Goal: Task Accomplishment & Management: Complete application form

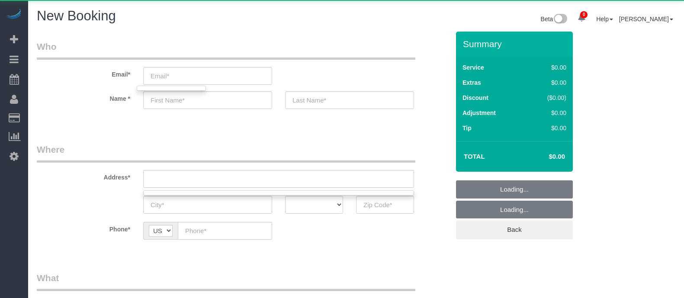
select select "object:4311"
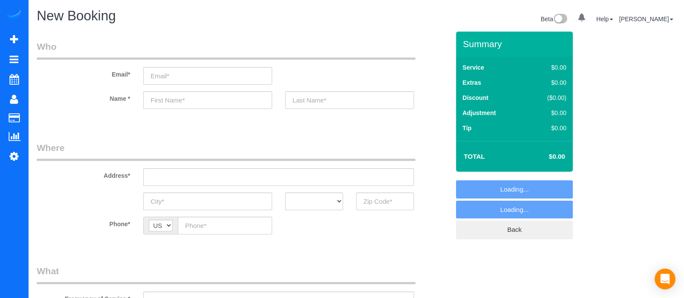
select select "object:5471"
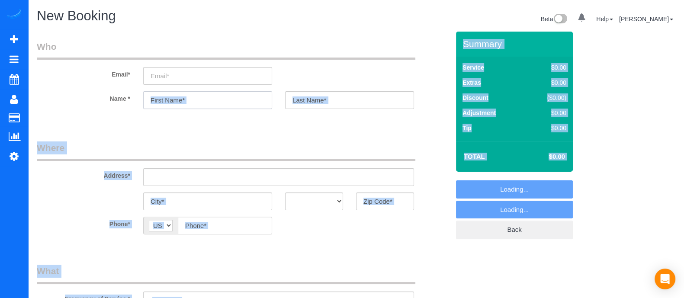
click at [227, 107] on input "text" at bounding box center [207, 100] width 129 height 18
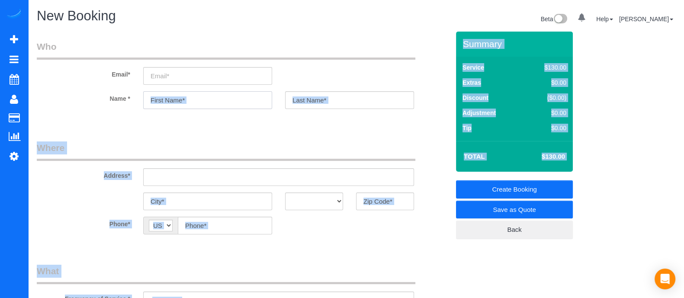
click at [203, 93] on input "text" at bounding box center [207, 100] width 129 height 18
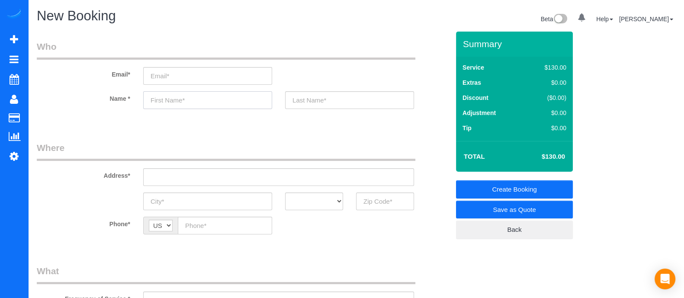
click at [203, 93] on input "text" at bounding box center [207, 100] width 129 height 18
type input "Bridgett"
click at [214, 178] on input "text" at bounding box center [278, 177] width 271 height 18
click at [357, 95] on input "text" at bounding box center [349, 100] width 129 height 18
type input "l"
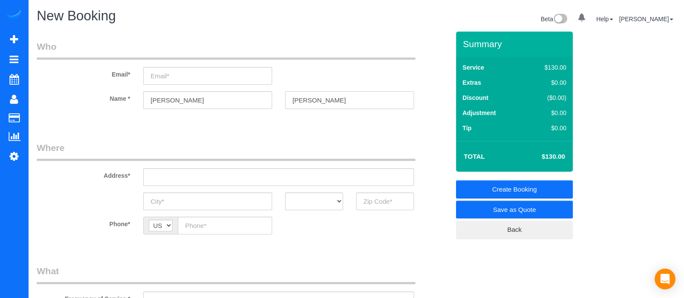
type input "Roberson"
click at [226, 76] on input "email" at bounding box center [207, 76] width 129 height 18
type input "Bridgett923@gmail.com"
click at [227, 180] on input "text" at bounding box center [278, 177] width 271 height 18
drag, startPoint x: 212, startPoint y: 180, endPoint x: 125, endPoint y: 174, distance: 87.7
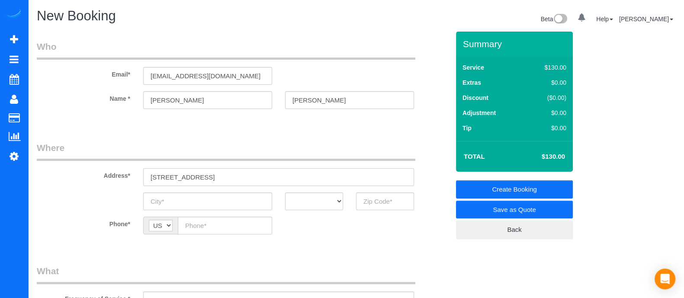
click at [125, 174] on div "Address* 2239 halcyon way" at bounding box center [243, 164] width 426 height 45
paste input "2239 halcyon way"
drag, startPoint x: 264, startPoint y: 175, endPoint x: 84, endPoint y: 170, distance: 179.3
click at [84, 170] on div "Address* 2239 halcyon way 2239 halcyon way" at bounding box center [243, 164] width 426 height 45
paste input "Halcyon WayLawrenceville, GA 30044,"
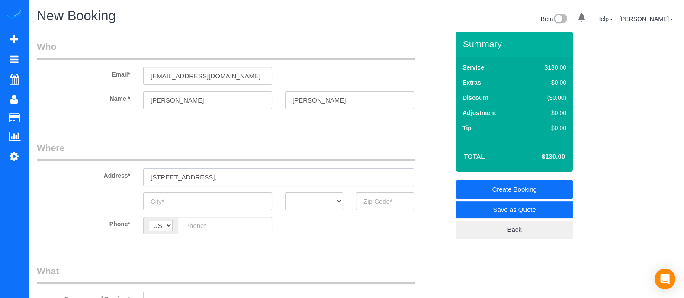
click at [204, 176] on input "2239 Halcyon WayLawrenceville, GA 30044," at bounding box center [278, 177] width 271 height 18
click at [215, 177] on input "2239 Halcyon Way Lawrenceville, GA 30044," at bounding box center [278, 177] width 271 height 18
type input "2239 Halcyon Way Lawrenceville, GA 30044,"
paste input "Lawrenceville"
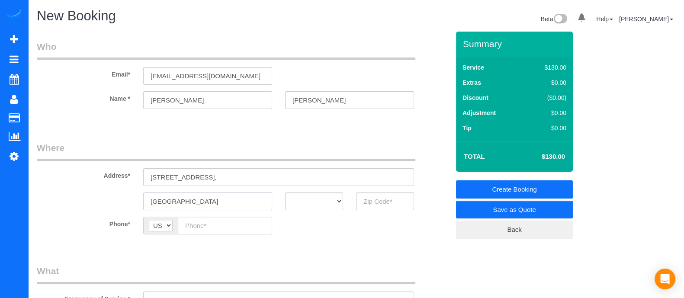
click at [213, 202] on input "Lawrenceville" at bounding box center [207, 202] width 129 height 18
type input "Lawrenceville"
click at [331, 206] on select "AK AL AR AZ CA CO CT DC DE FL GA HI IA ID IL IN KS KY LA MA MD ME MI MN MO MS M…" at bounding box center [314, 202] width 58 height 18
select select "GA"
click at [285, 193] on select "AK AL AR AZ CA CO CT DC DE FL GA HI IA ID IL IN KS KY LA MA MD ME MI MN MO MS M…" at bounding box center [314, 202] width 58 height 18
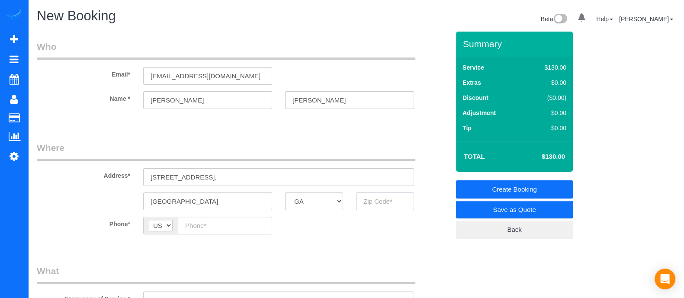
click at [379, 193] on input "text" at bounding box center [385, 202] width 58 height 18
type input "30044"
paste input "(770) 256-5327"
click at [228, 225] on input "(770) 256-5327" at bounding box center [225, 226] width 94 height 18
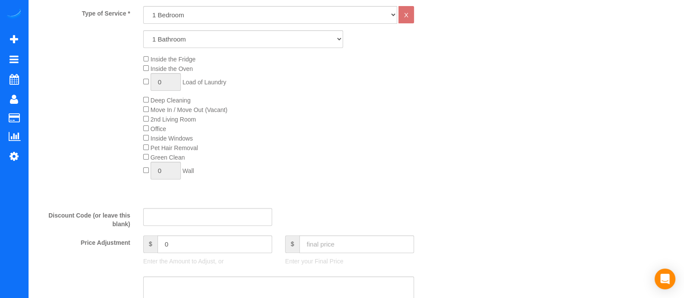
scroll to position [308, 0]
type input "(770) 256-5327"
click at [228, 19] on select "1 Bedroom 2 Bedrooms 3 Bedrooms 4 Bedrooms 5 Bedrooms 6 Bedrooms" at bounding box center [270, 17] width 254 height 18
select select "3"
click at [143, 8] on select "1 Bedroom 2 Bedrooms 3 Bedrooms 4 Bedrooms 5 Bedrooms 6 Bedrooms" at bounding box center [270, 17] width 254 height 18
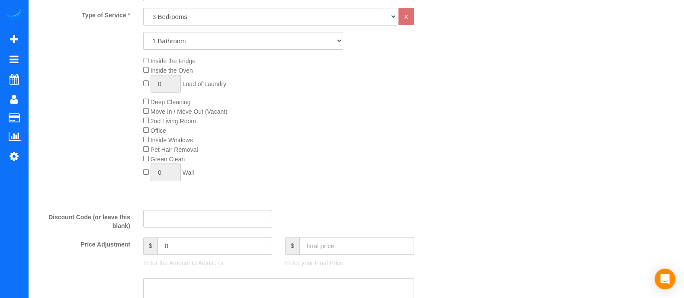
drag, startPoint x: 176, startPoint y: 35, endPoint x: 171, endPoint y: 70, distance: 34.9
click at [171, 70] on div "Type of Service * 1 Bedroom 2 Bedrooms 3 Bedrooms 4 Bedrooms 5 Bedrooms 6 Bedro…" at bounding box center [243, 105] width 413 height 195
select select "2"
click at [143, 32] on select "1 Bathroom 2 Bathrooms 3 Bathrooms 4 Bathrooms 5 Bathrooms 6 Bathrooms" at bounding box center [243, 41] width 200 height 18
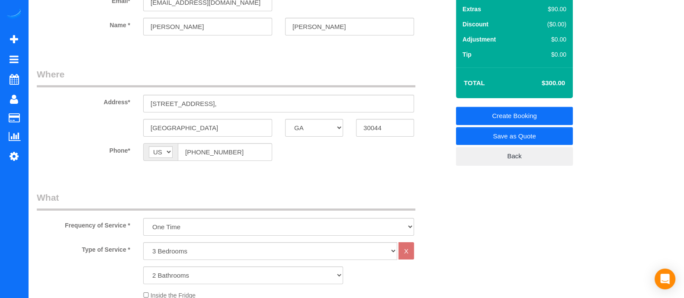
scroll to position [49, 0]
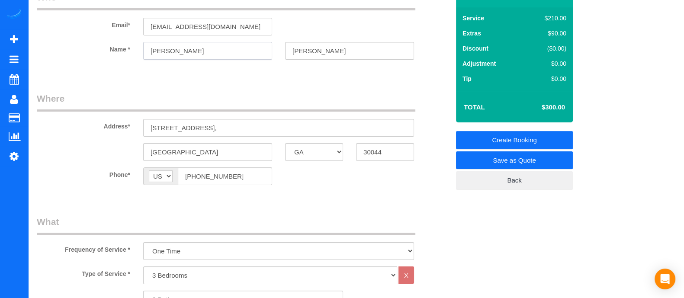
drag, startPoint x: 186, startPoint y: 48, endPoint x: 100, endPoint y: 51, distance: 85.3
click at [100, 51] on div "Name * Bridgett Roberson" at bounding box center [243, 51] width 426 height 18
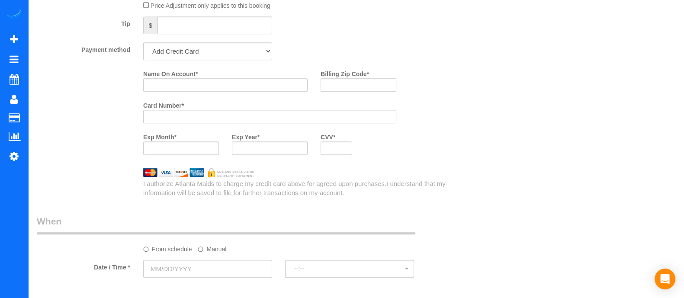
scroll to position [640, 0]
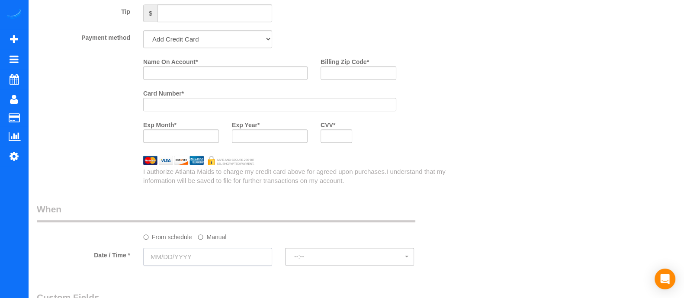
click at [180, 266] on input "text" at bounding box center [207, 257] width 129 height 18
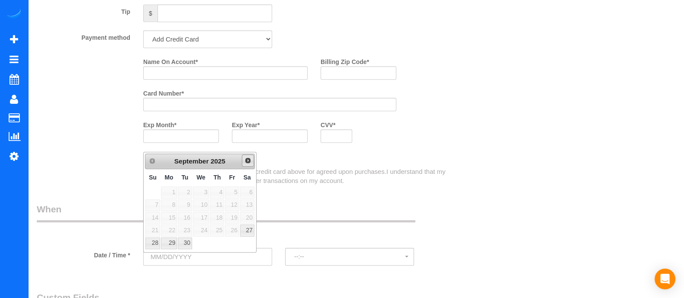
click at [249, 159] on span "Next" at bounding box center [248, 160] width 7 height 7
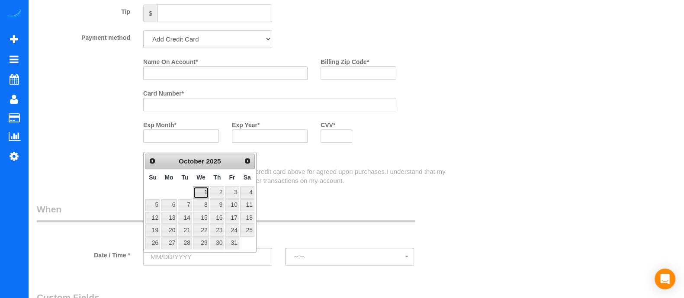
click at [206, 188] on link "1" at bounding box center [201, 193] width 16 height 12
type input "10/01/2025"
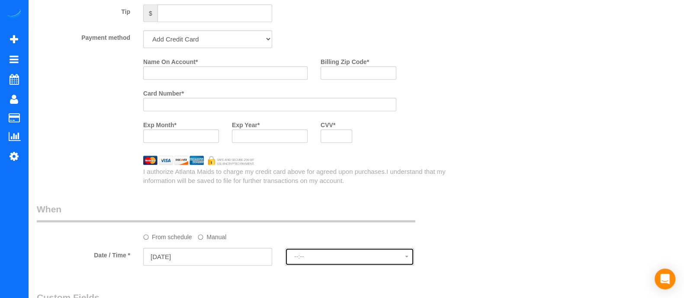
click at [329, 259] on span "--:--" at bounding box center [349, 256] width 111 height 7
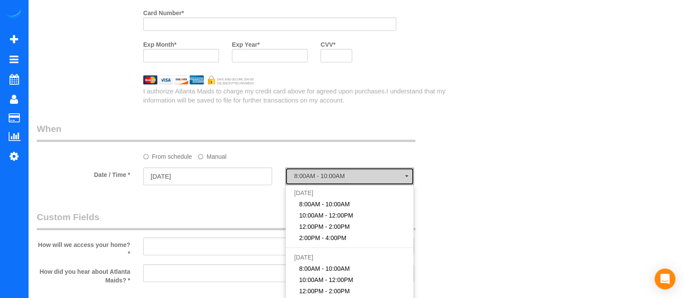
scroll to position [721, 0]
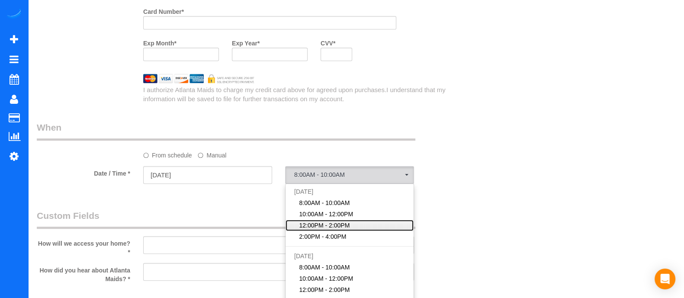
click at [398, 226] on link "12:00PM - 2:00PM" at bounding box center [350, 225] width 128 height 11
select select "spot23"
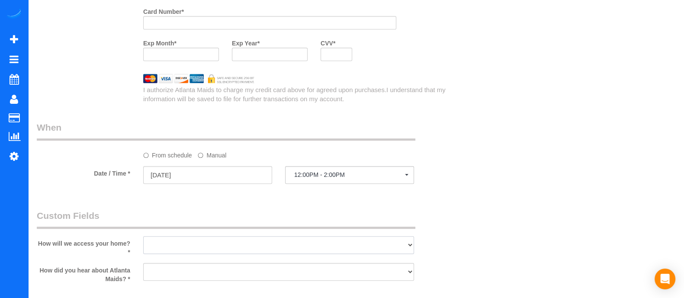
click at [182, 244] on select "I will leave a key I will provide an access code Someone will be home Go to apa…" at bounding box center [278, 245] width 271 height 18
select select "number:3"
click at [143, 239] on select "I will leave a key I will provide an access code Someone will be home Go to apa…" at bounding box center [278, 245] width 271 height 18
click at [194, 280] on select "Google Yelp From a friend Social media Other" at bounding box center [278, 272] width 271 height 18
select select "number:6"
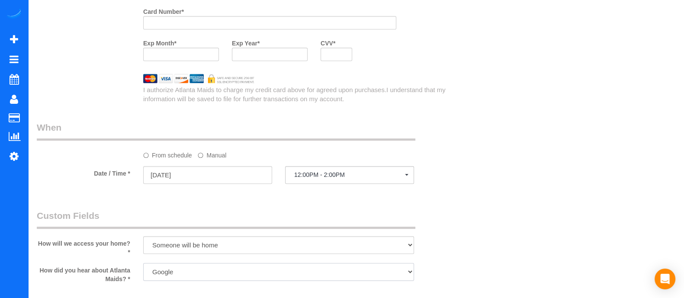
click at [143, 266] on select "Google Yelp From a friend Social media Other" at bounding box center [278, 272] width 271 height 18
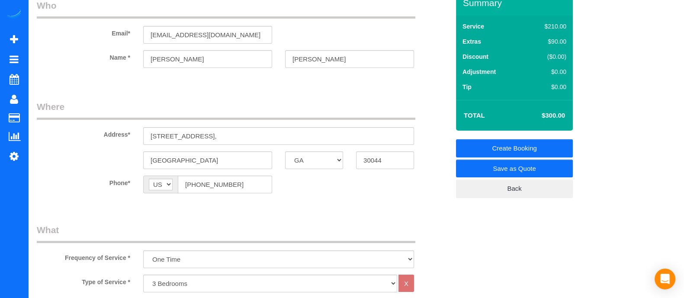
scroll to position [4, 0]
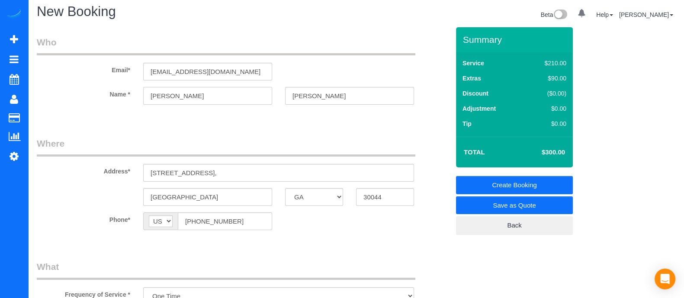
drag, startPoint x: 189, startPoint y: 96, endPoint x: 120, endPoint y: 94, distance: 68.4
click at [120, 94] on div "Name * Bridgett Roberson" at bounding box center [243, 96] width 426 height 18
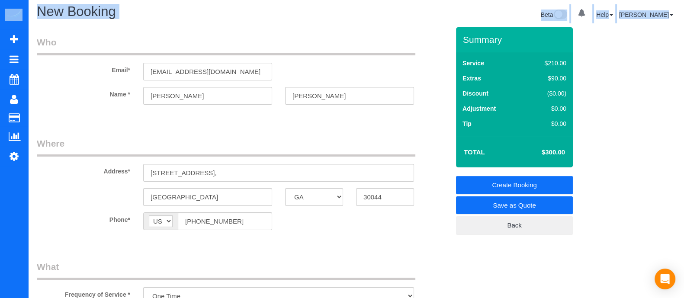
drag, startPoint x: 684, startPoint y: 56, endPoint x: 690, endPoint y: 58, distance: 6.7
click at [684, 58] on html "0 Beta Your Notifications You have 0 alerts Add Booking Bookings Active Booking…" at bounding box center [342, 145] width 684 height 298
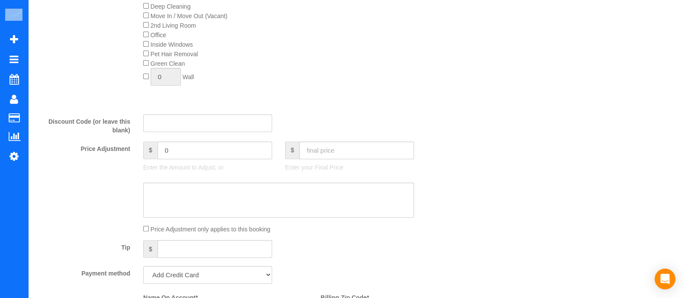
scroll to position [451, 0]
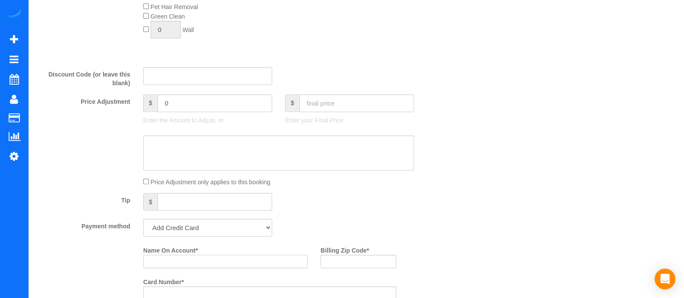
paste input "Bridgett"
click at [232, 268] on input "Bridgett" at bounding box center [225, 261] width 164 height 13
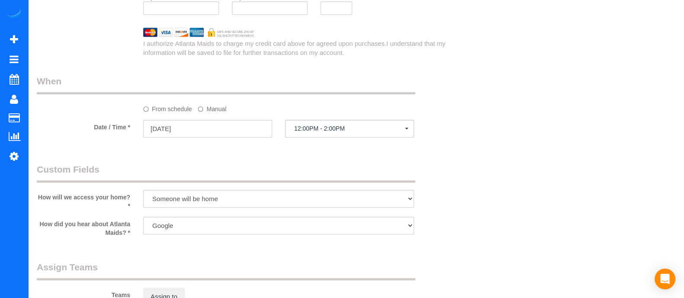
scroll to position [639, 0]
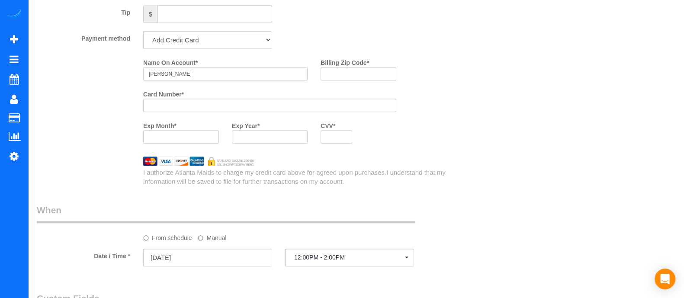
type input "Bridgett Roberson"
click at [334, 77] on input "Billing Zip Code *" at bounding box center [359, 73] width 76 height 13
type input "30071"
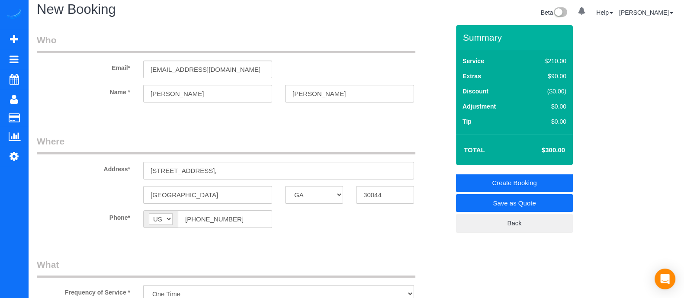
scroll to position [0, 0]
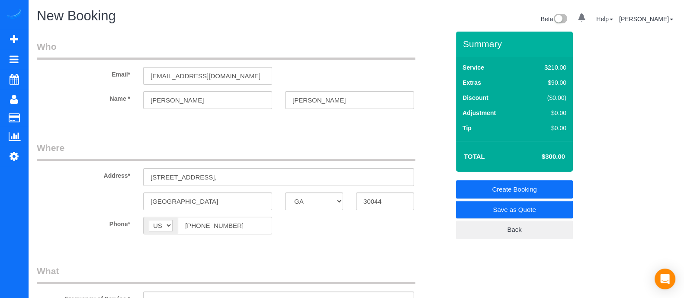
click at [533, 190] on link "Create Booking" at bounding box center [514, 189] width 117 height 18
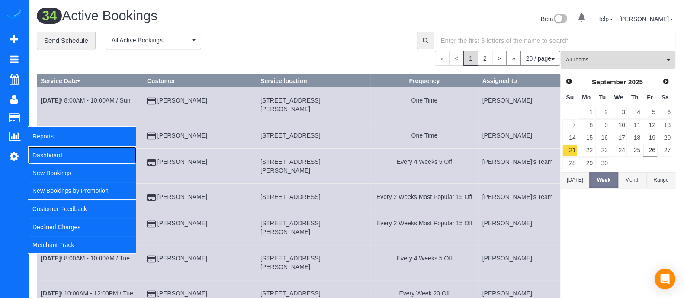
click at [62, 157] on link "Dashboard" at bounding box center [82, 155] width 108 height 17
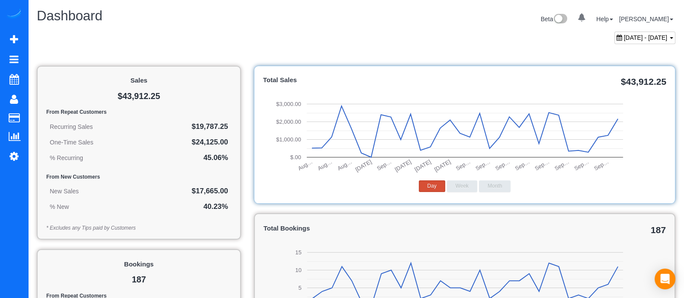
click at [632, 41] on div "August 26, 2025 - September 26, 2025" at bounding box center [645, 38] width 61 height 13
type input "**********"
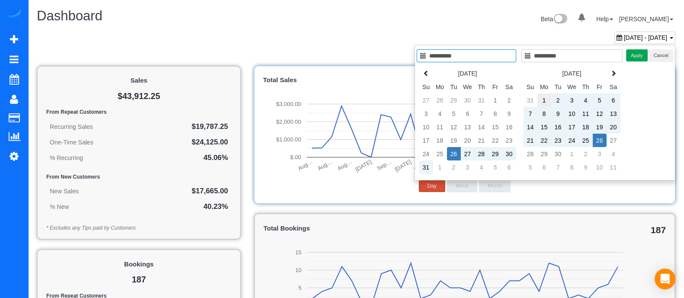
type input "**********"
click at [543, 98] on td "1" at bounding box center [544, 99] width 14 height 13
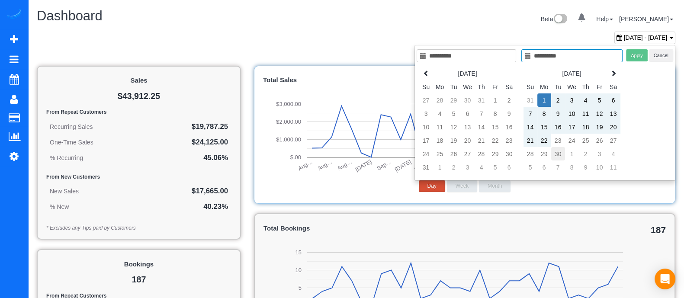
type input "**********"
click at [558, 153] on td "30" at bounding box center [558, 153] width 14 height 13
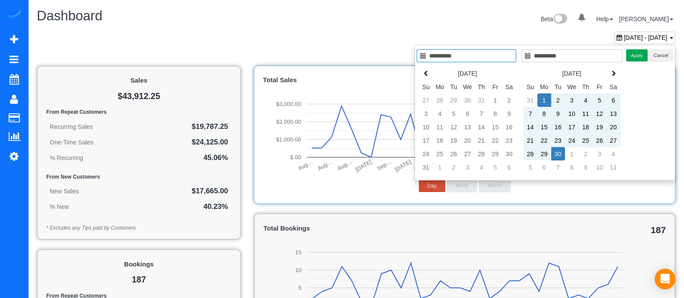
type input "**********"
click at [636, 55] on button "Apply" at bounding box center [637, 55] width 22 height 13
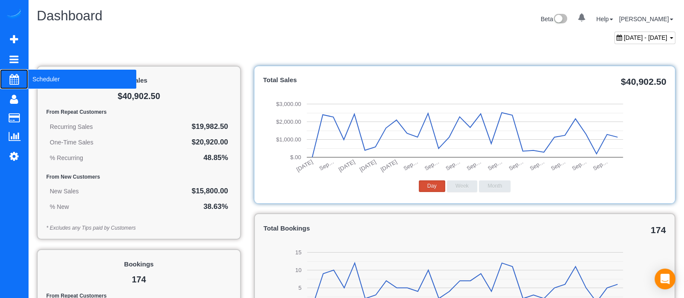
click at [52, 84] on span "Scheduler" at bounding box center [82, 79] width 108 height 20
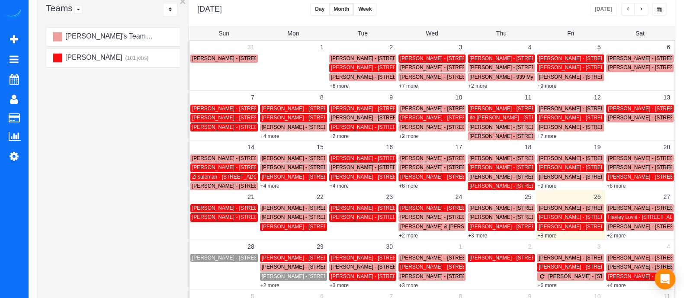
scroll to position [75, 0]
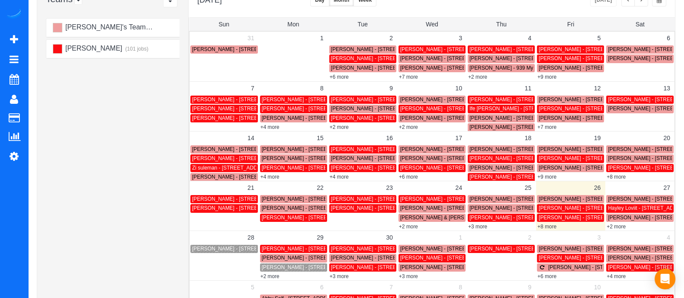
click at [353, 262] on link "Stephanie Shinn - 361 17th St Nw #2023 Atlanta, Ga 30363, Atlanta, GA 30341" at bounding box center [362, 258] width 67 height 8
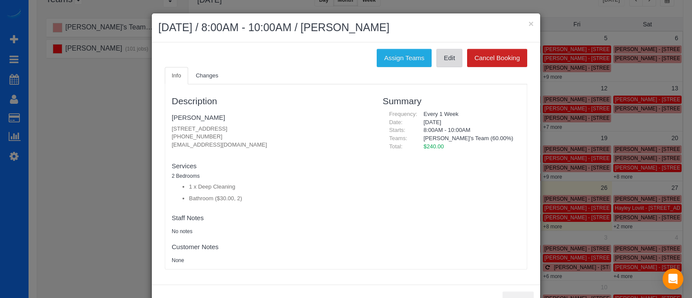
click at [444, 61] on link "Edit" at bounding box center [450, 58] width 26 height 18
click at [529, 27] on button "×" at bounding box center [531, 23] width 5 height 9
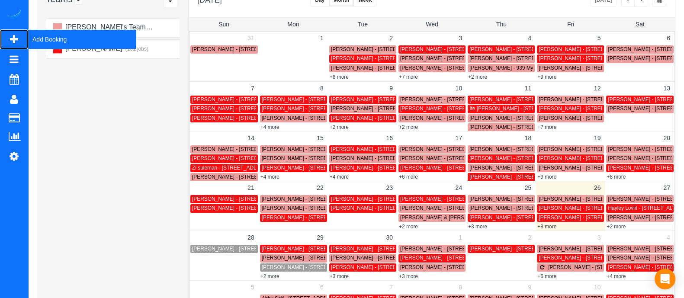
click at [33, 34] on span "Add Booking" at bounding box center [82, 39] width 108 height 20
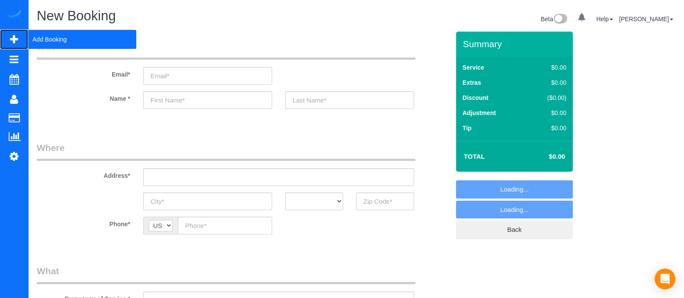
select select "object:6873"
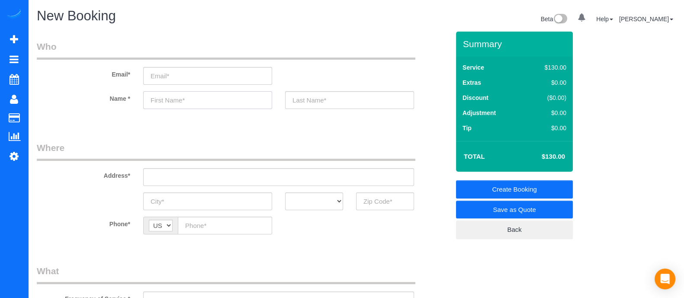
click at [185, 103] on input "text" at bounding box center [207, 100] width 129 height 18
type input "Jacy"
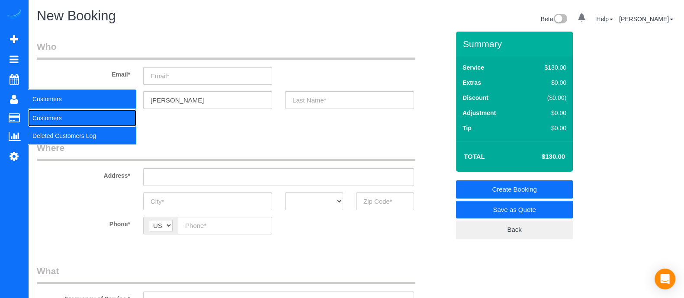
click at [72, 117] on link "Customers" at bounding box center [82, 117] width 108 height 17
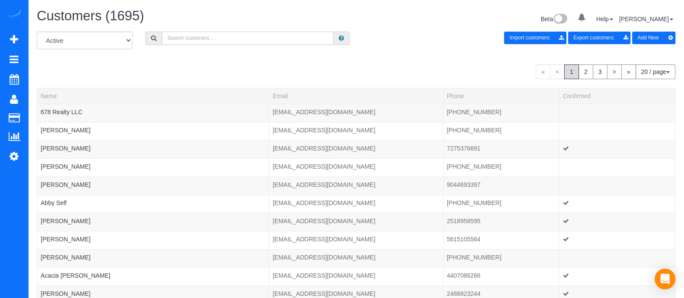
paste input "(470) 398-6961"
click at [245, 40] on input "(470) 398-6961" at bounding box center [248, 38] width 172 height 13
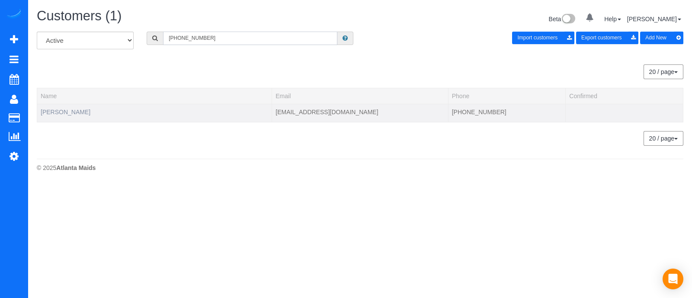
type input "(470) 398-6961"
click at [60, 111] on link "Jackie GU" at bounding box center [66, 112] width 50 height 7
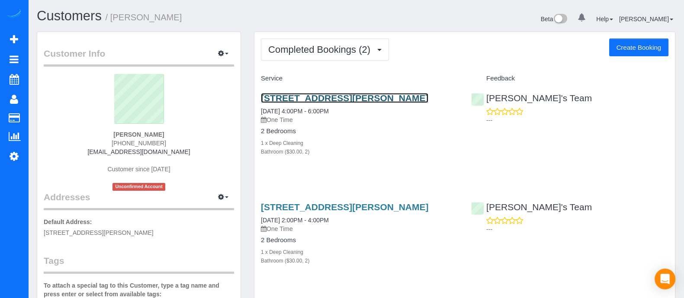
click at [312, 99] on link "2550 Blackmon Drdecatur, Ga 30033, Usa 3407, Decatur, GA 30033" at bounding box center [344, 98] width 167 height 10
click at [639, 42] on button "Create Booking" at bounding box center [638, 48] width 59 height 18
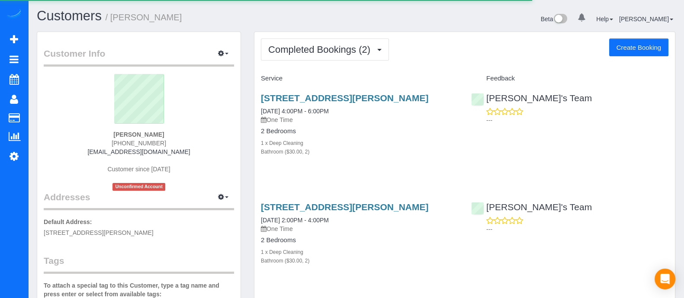
select select "GA"
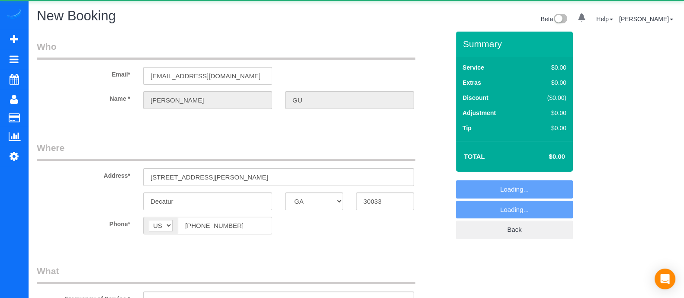
select select "string:fspay-36fe5a0f-a584-4d97-a0ec-334e24d0e5c9"
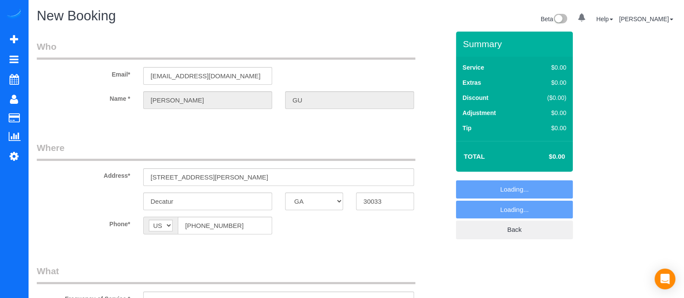
select select "object:7702"
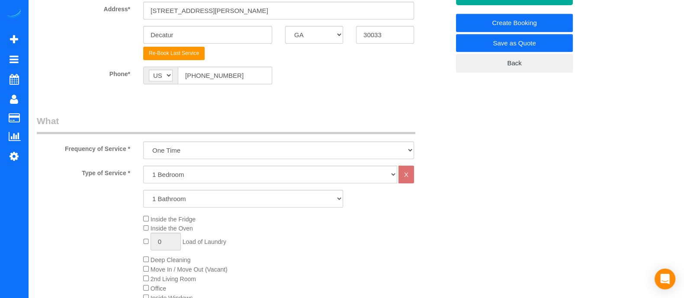
scroll to position [181, 0]
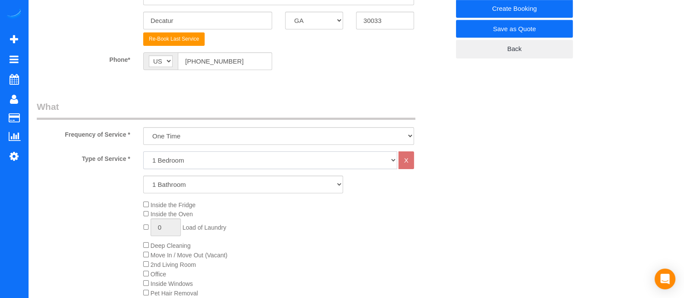
drag, startPoint x: 279, startPoint y: 159, endPoint x: 265, endPoint y: 167, distance: 16.1
click at [279, 160] on select "1 Bedroom 2 Bedrooms 3 Bedrooms 4 Bedrooms 5 Bedrooms 6 Bedrooms" at bounding box center [270, 160] width 254 height 18
select select "2"
click at [143, 151] on select "1 Bedroom 2 Bedrooms 3 Bedrooms 4 Bedrooms 5 Bedrooms 6 Bedrooms" at bounding box center [270, 160] width 254 height 18
drag, startPoint x: 210, startPoint y: 185, endPoint x: 181, endPoint y: 213, distance: 40.4
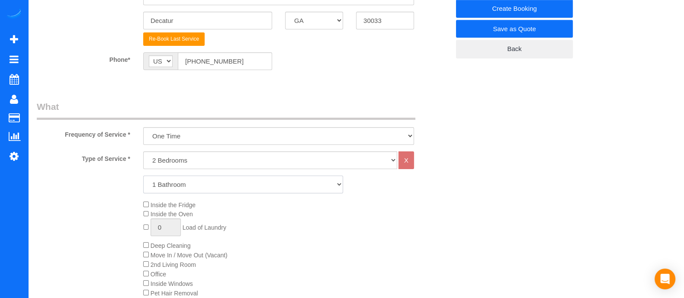
click at [181, 213] on div "Type of Service * 1 Bedroom 2 Bedrooms 3 Bedrooms 4 Bedrooms 5 Bedrooms 6 Bedro…" at bounding box center [243, 248] width 413 height 195
select select "2"
click at [143, 176] on select "1 Bathroom 2 Bathrooms 3 Bathrooms 4 Bathrooms 5 Bathrooms 6 Bathrooms" at bounding box center [243, 185] width 200 height 18
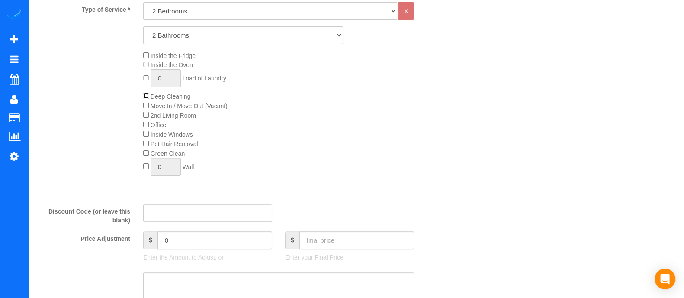
scroll to position [324, 0]
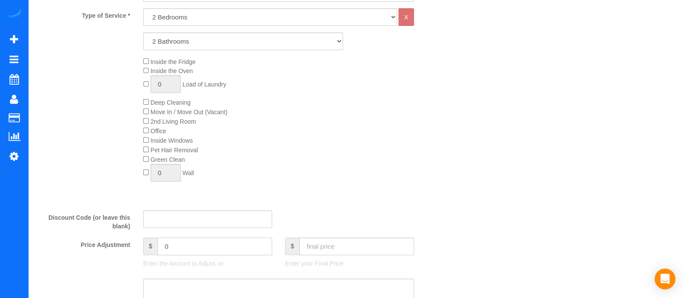
click at [209, 248] on input "0" at bounding box center [215, 247] width 115 height 18
type input "10"
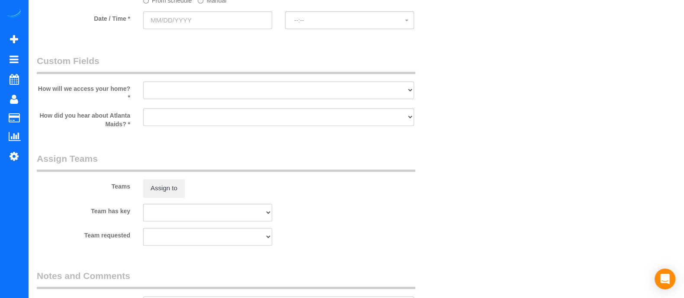
scroll to position [757, 0]
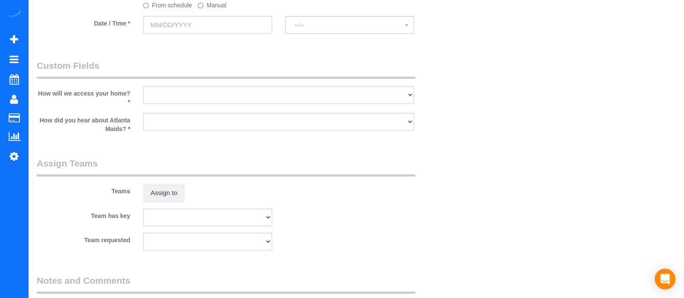
click at [205, 7] on label "Manual" at bounding box center [212, 4] width 29 height 12
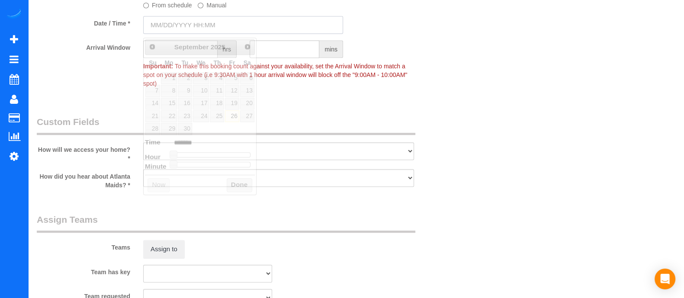
click at [202, 25] on input "text" at bounding box center [243, 25] width 200 height 18
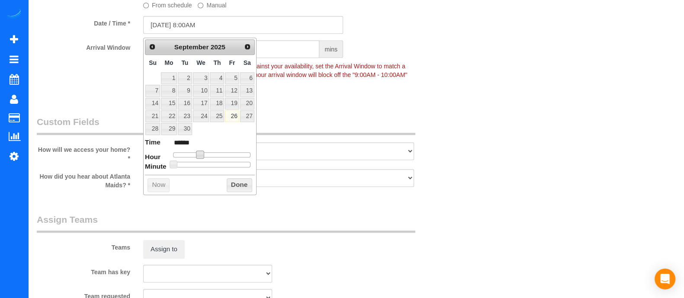
click at [198, 156] on span at bounding box center [200, 155] width 8 height 8
type input "09/26/2025 9:00AM"
type input "******"
type input "09/26/2025 10:00AM"
type input "*******"
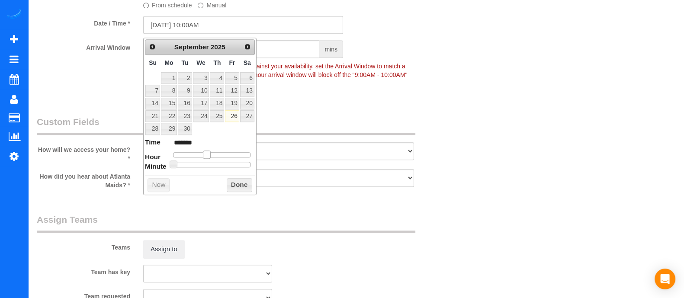
type input "09/26/2025 11:00AM"
type input "*******"
type input "[DATE] 12:00PM"
type input "*******"
type input "[DATE] 1:00PM"
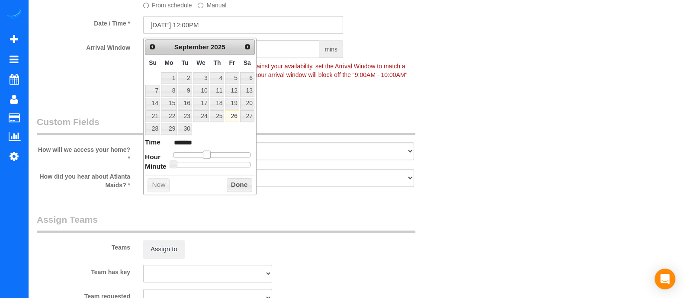
type input "******"
type input "[DATE] 2:00PM"
type input "******"
type input "[DATE] 3:00PM"
type input "******"
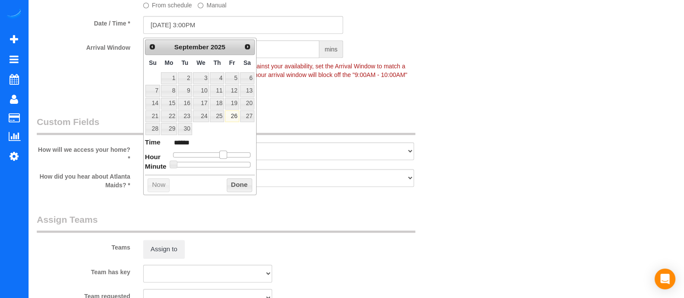
drag, startPoint x: 200, startPoint y: 151, endPoint x: 224, endPoint y: 154, distance: 23.6
click at [224, 154] on span at bounding box center [223, 155] width 8 height 8
click at [231, 188] on button "Done" at bounding box center [240, 185] width 26 height 14
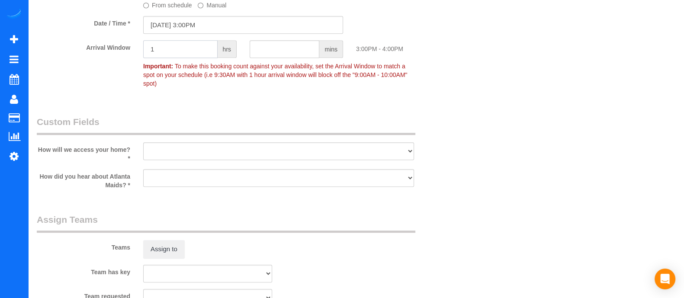
click at [174, 48] on input "1" at bounding box center [180, 49] width 74 height 18
type input "1"
click at [232, 146] on select "I will leave a key I will provide an access code Someone will be home Go to apa…" at bounding box center [278, 151] width 271 height 18
select select "number:3"
click at [143, 142] on select "I will leave a key I will provide an access code Someone will be home Go to apa…" at bounding box center [278, 151] width 271 height 18
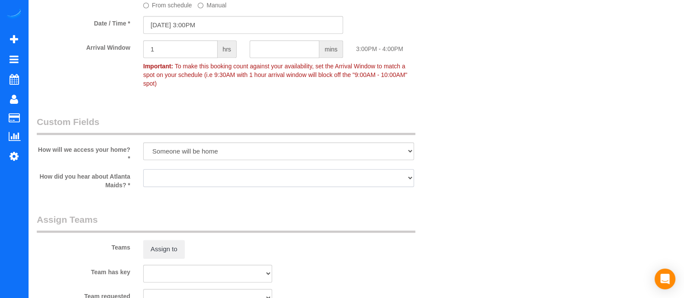
click at [176, 173] on select "Google Yelp From a friend Social media Other" at bounding box center [278, 178] width 271 height 18
select select "number:6"
click at [143, 169] on select "Google Yelp From a friend Social media Other" at bounding box center [278, 178] width 271 height 18
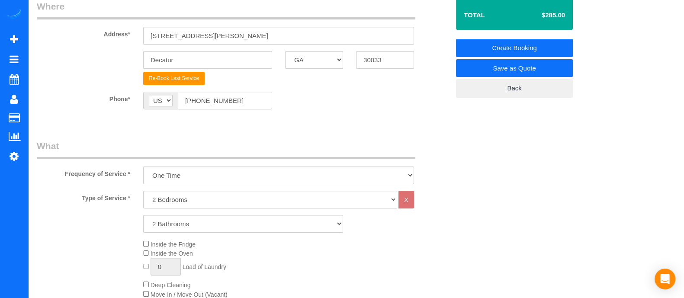
scroll to position [0, 0]
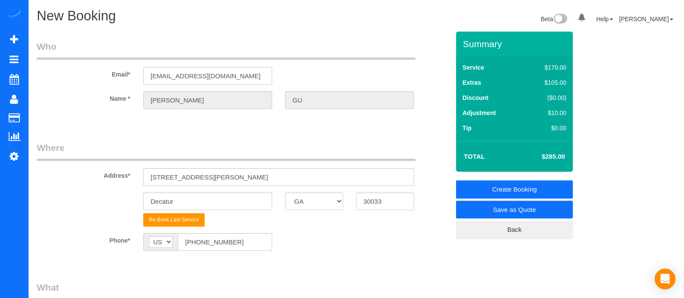
click at [550, 189] on link "Create Booking" at bounding box center [514, 189] width 117 height 18
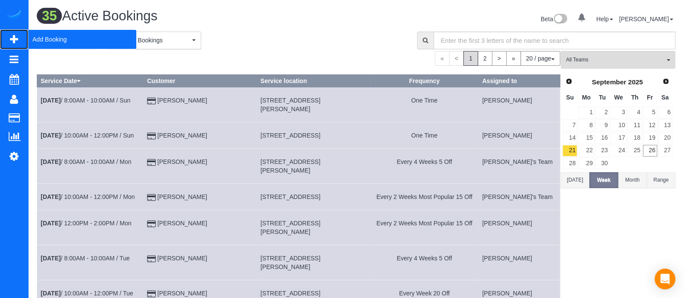
click at [76, 35] on span "Add Booking" at bounding box center [82, 39] width 108 height 20
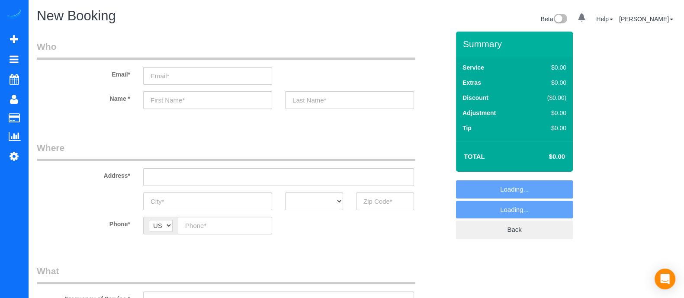
click at [191, 106] on input "text" at bounding box center [207, 100] width 129 height 18
select select "object:8553"
type input "O"
select select "object:8574"
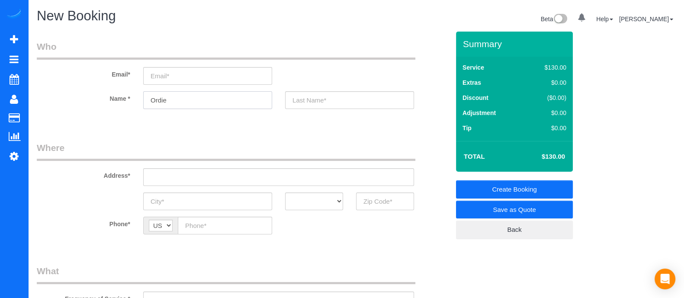
type input "Ordie"
click at [292, 171] on input "text" at bounding box center [278, 177] width 271 height 18
drag, startPoint x: 196, startPoint y: 180, endPoint x: 101, endPoint y: 174, distance: 94.6
click at [101, 174] on div "Address* 812 palm st" at bounding box center [243, 164] width 426 height 45
type input "812 palm st"
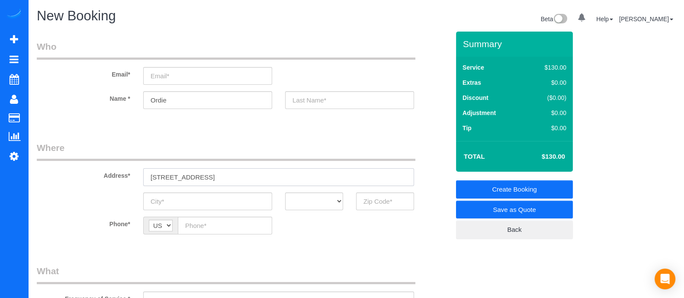
scroll to position [136, 0]
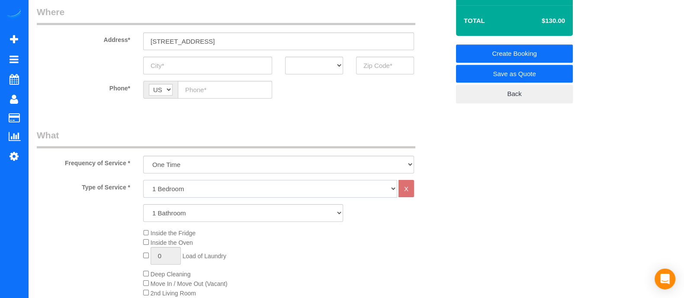
click at [225, 185] on select "1 Bedroom 2 Bedrooms 3 Bedrooms 4 Bedrooms 5 Bedrooms 6 Bedrooms" at bounding box center [270, 189] width 254 height 18
select select "3"
click at [143, 180] on select "1 Bedroom 2 Bedrooms 3 Bedrooms 4 Bedrooms 5 Bedrooms 6 Bedrooms" at bounding box center [270, 189] width 254 height 18
click at [182, 216] on select "1 Bathroom 2 Bathrooms 3 Bathrooms 4 Bathrooms 5 Bathrooms 6 Bathrooms" at bounding box center [243, 213] width 200 height 18
select select "3"
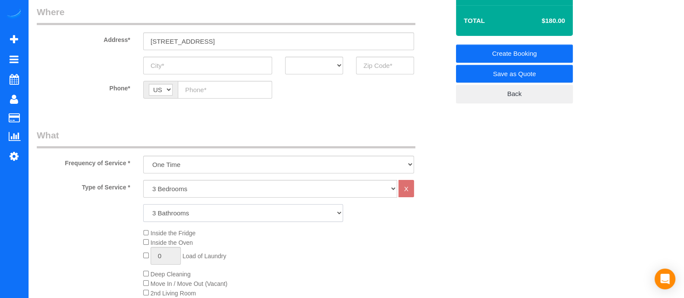
click at [143, 204] on select "1 Bathroom 2 Bathrooms 3 Bathrooms 4 Bathrooms 5 Bathrooms 6 Bathrooms" at bounding box center [243, 213] width 200 height 18
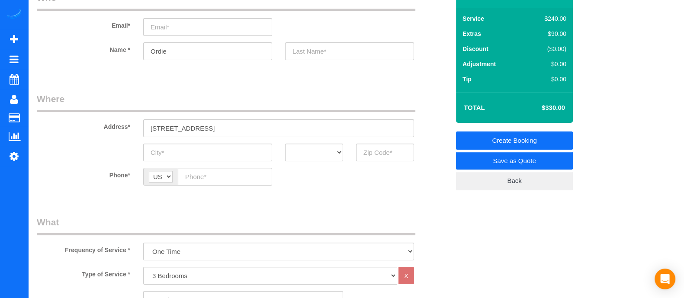
scroll to position [25, 0]
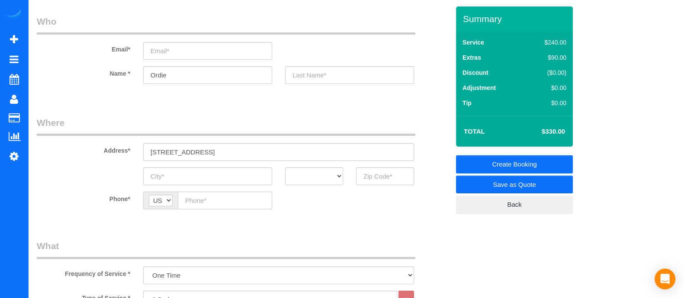
click at [212, 206] on input "text" at bounding box center [225, 201] width 94 height 18
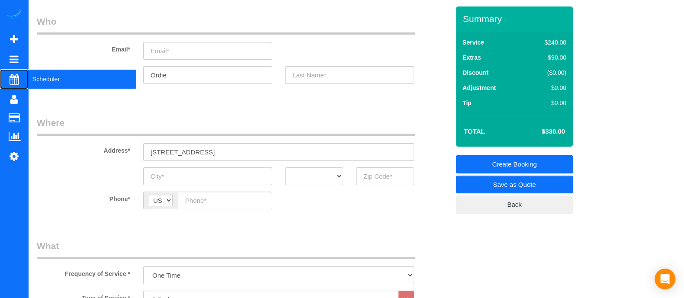
click at [45, 80] on span "Scheduler" at bounding box center [82, 79] width 108 height 20
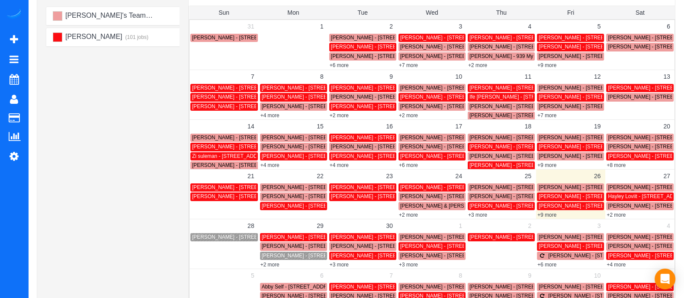
scroll to position [112, 0]
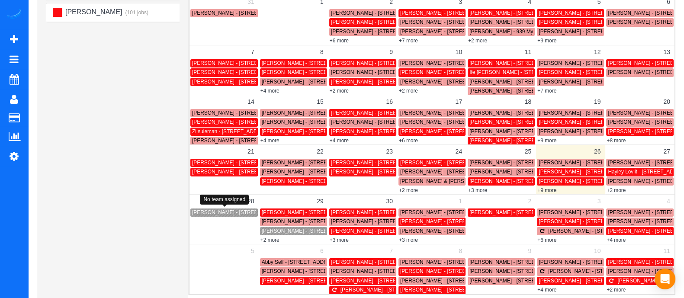
click at [246, 210] on span "Anthony Jensen - 1301 Chattahoochee Ave Nw, 439, Atlanta, GA 30318" at bounding box center [241, 212] width 98 height 6
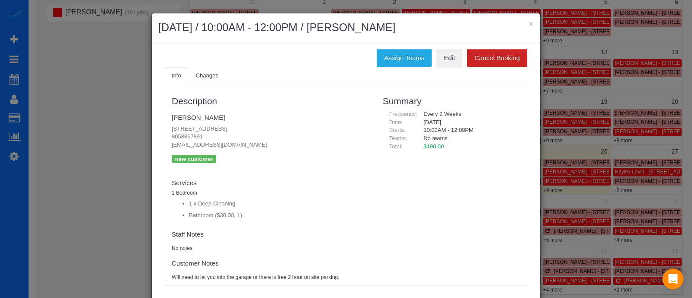
click at [407, 45] on div "Assign Teams Edit Cancel Booking Info Changes Description Anthony Jensen 1301 C…" at bounding box center [346, 171] width 389 height 259
click at [406, 52] on button "Assign Teams" at bounding box center [404, 58] width 55 height 18
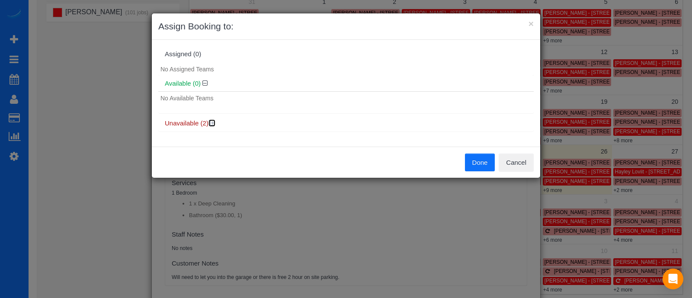
click at [212, 122] on icon at bounding box center [212, 123] width 5 height 6
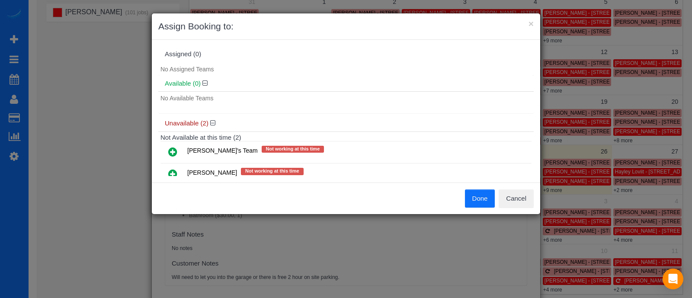
click at [169, 171] on icon at bounding box center [172, 174] width 9 height 10
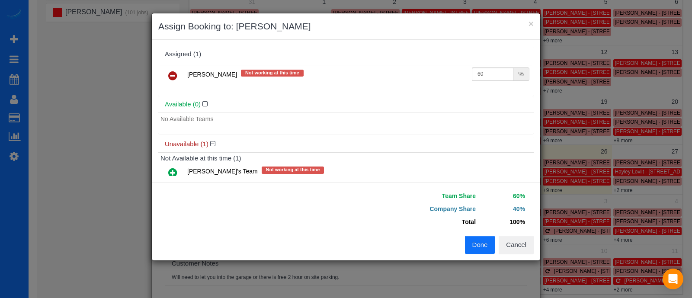
click at [474, 245] on button "Done" at bounding box center [480, 245] width 30 height 18
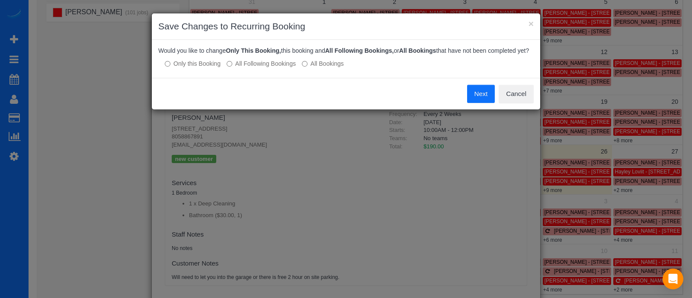
click at [273, 62] on label "All Following Bookings" at bounding box center [261, 63] width 69 height 9
click at [466, 87] on button "Save" at bounding box center [480, 94] width 29 height 18
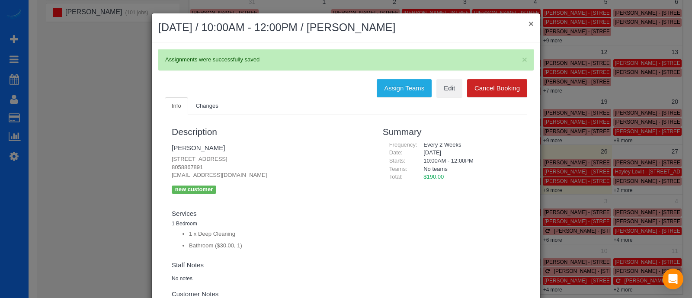
click at [529, 26] on button "×" at bounding box center [531, 23] width 5 height 9
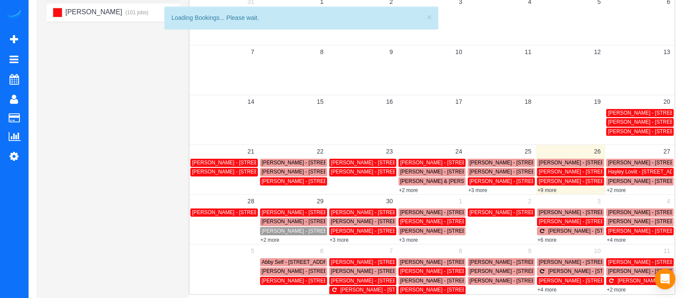
click at [232, 217] on td "Anthony Jensen - 1301 Chattahoochee Ave Nw, 439, Atlanta, GA 30318" at bounding box center [224, 226] width 69 height 36
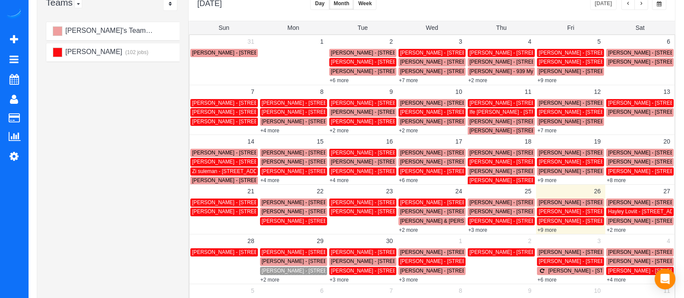
scroll to position [101, 0]
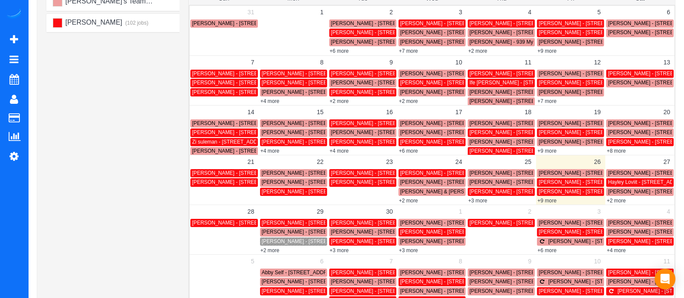
click at [241, 225] on span "Anthony Jensen - 1301 Chattahoochee Ave Nw, 439, Atlanta, GA 30318" at bounding box center [241, 223] width 98 height 6
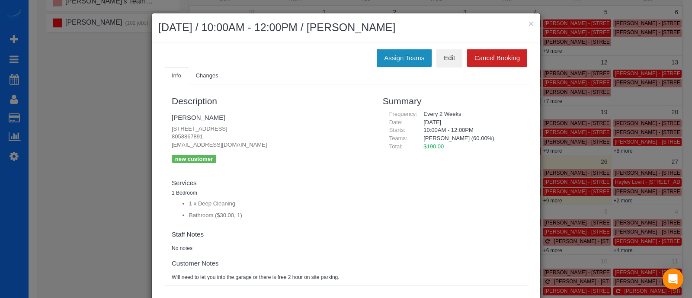
click at [415, 51] on button "Assign Teams" at bounding box center [404, 58] width 55 height 18
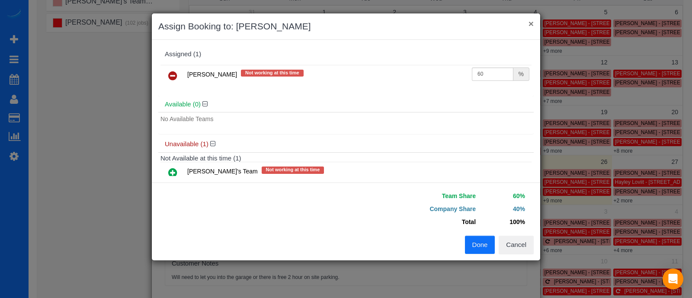
click at [531, 24] on button "×" at bounding box center [531, 23] width 5 height 9
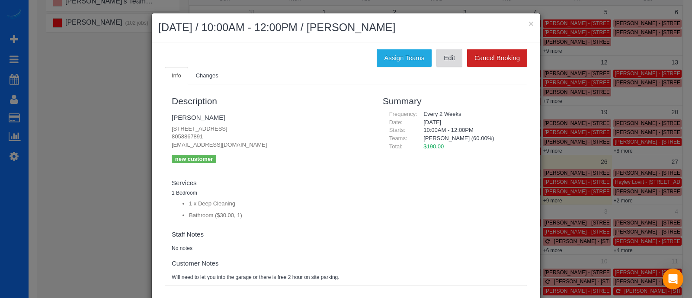
click at [441, 64] on link "Edit" at bounding box center [450, 58] width 26 height 18
click at [529, 23] on button "×" at bounding box center [531, 23] width 5 height 9
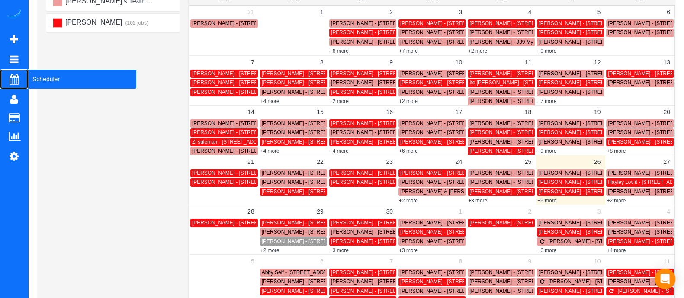
click at [67, 77] on span "Scheduler" at bounding box center [82, 79] width 108 height 20
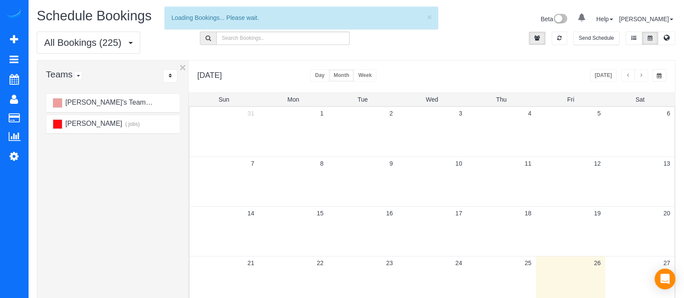
scroll to position [54, 0]
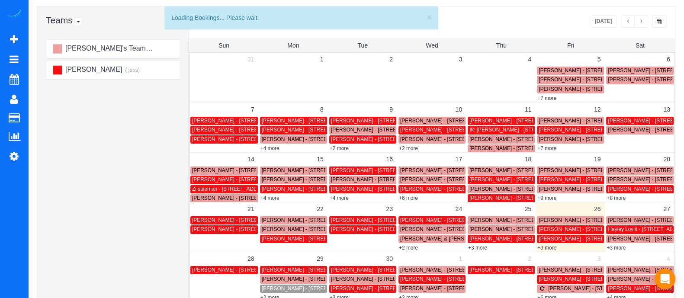
click at [618, 247] on link "+3 more" at bounding box center [616, 248] width 19 height 6
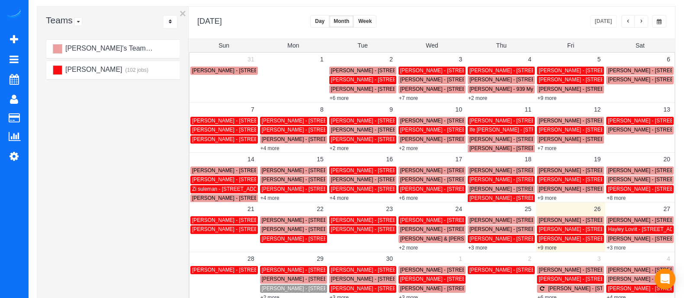
click at [618, 242] on link "Chloe Brightman - 77 12th Street Ne, Unit 2217, Atlanta, GA 30309" at bounding box center [640, 239] width 68 height 8
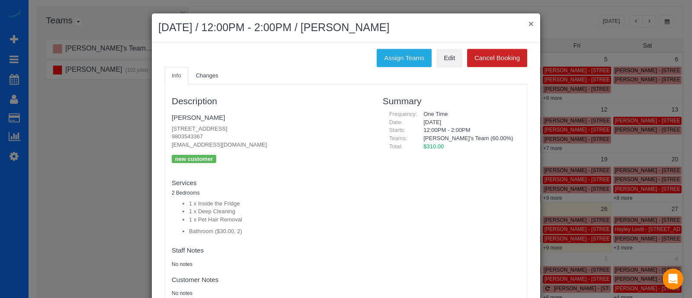
click at [529, 26] on button "×" at bounding box center [531, 23] width 5 height 9
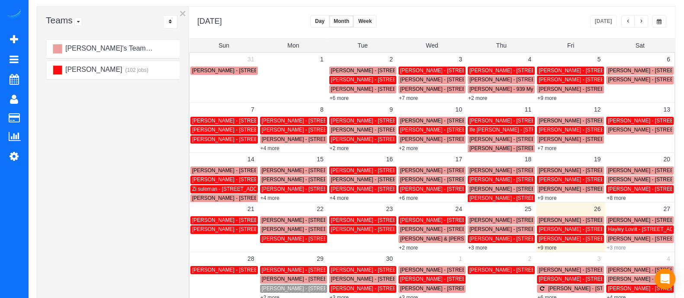
click at [615, 247] on link "+3 more" at bounding box center [616, 248] width 19 height 6
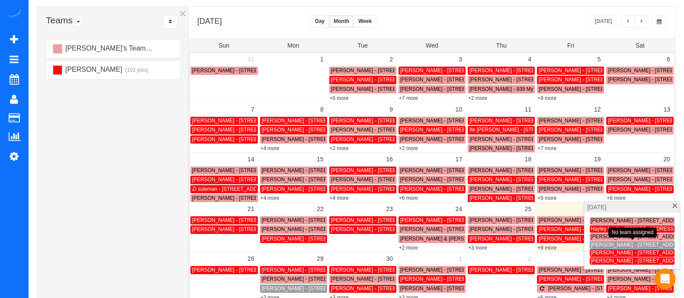
click at [615, 243] on span "Ordie Williams - 812 Palm Stholly Springs, Ga 30115, Usa, Holly Springs, GA 301…" at bounding box center [661, 245] width 140 height 6
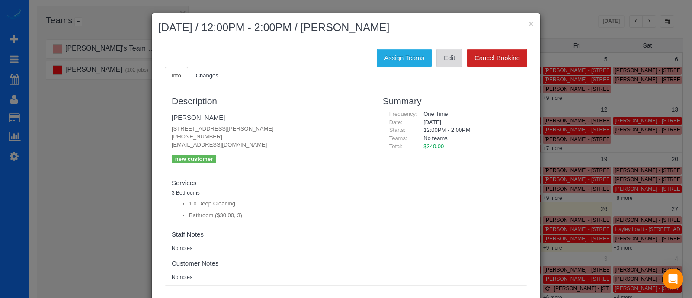
click at [441, 64] on link "Edit" at bounding box center [450, 58] width 26 height 18
click at [529, 23] on button "×" at bounding box center [531, 23] width 5 height 9
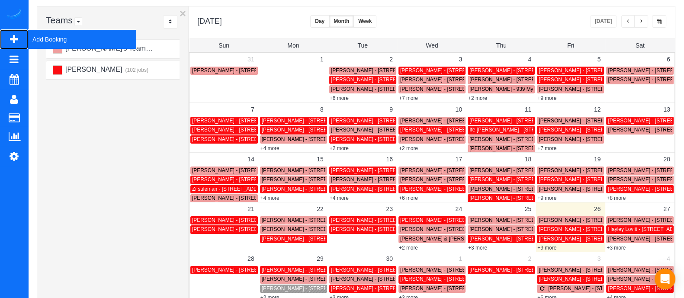
click at [61, 39] on span "Add Booking" at bounding box center [82, 39] width 108 height 20
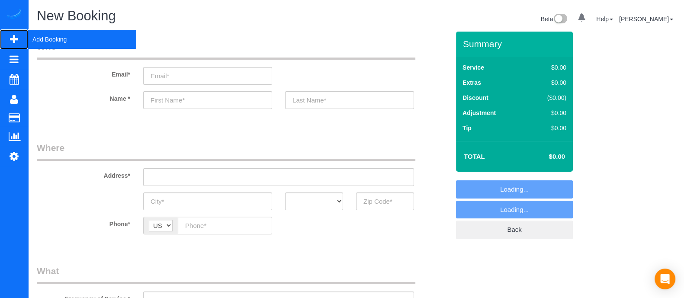
select select "object:9874"
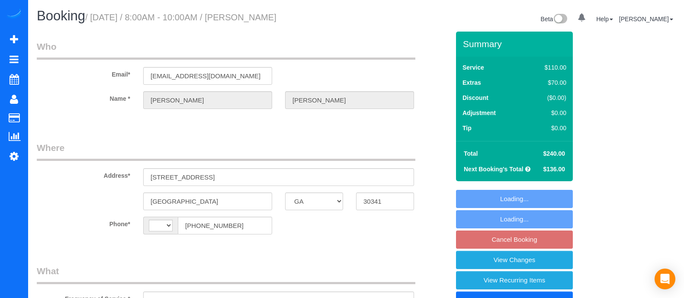
select select "GA"
select select "string:fspay-a6ee3d68-b100-41fc-8d87-c323c661f06a"
select select "number:3"
select select "number:6"
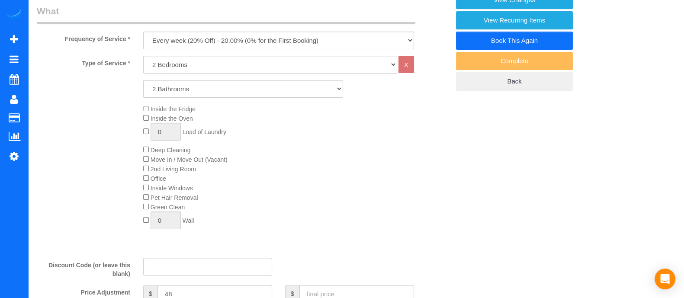
select select "object:776"
select select "string:[GEOGRAPHIC_DATA]"
select select "2"
select select "spot1"
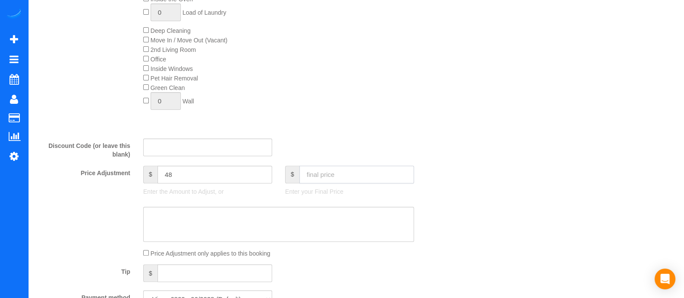
click at [326, 182] on input "text" at bounding box center [356, 175] width 115 height 18
type input "275"
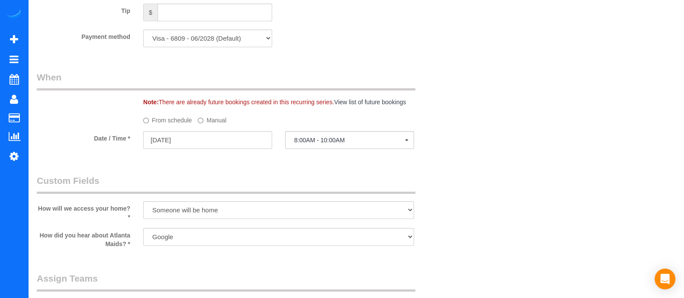
type input "55"
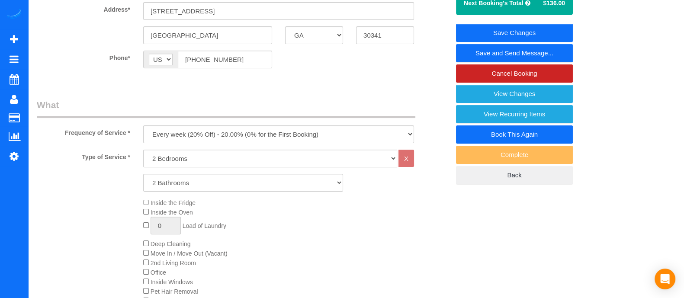
scroll to position [164, 0]
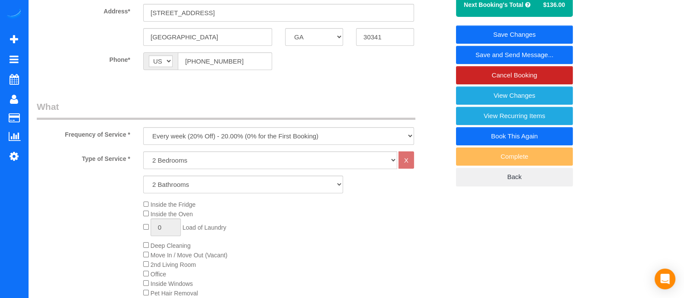
click at [533, 34] on link "Save Changes" at bounding box center [514, 35] width 117 height 18
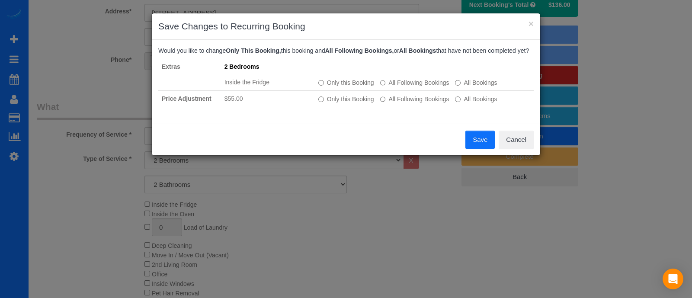
drag, startPoint x: 692, startPoint y: 80, endPoint x: 684, endPoint y: -58, distance: 137.4
click at [479, 144] on button "Save" at bounding box center [480, 140] width 29 height 18
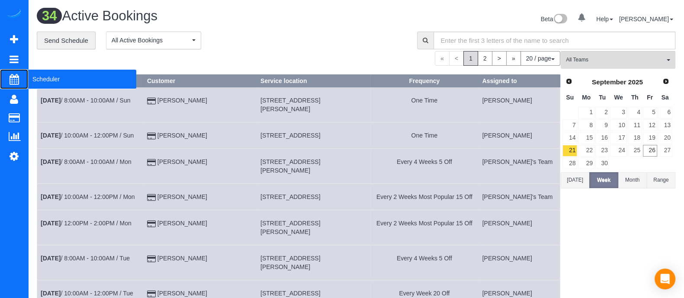
click at [39, 81] on span "Scheduler" at bounding box center [82, 79] width 108 height 20
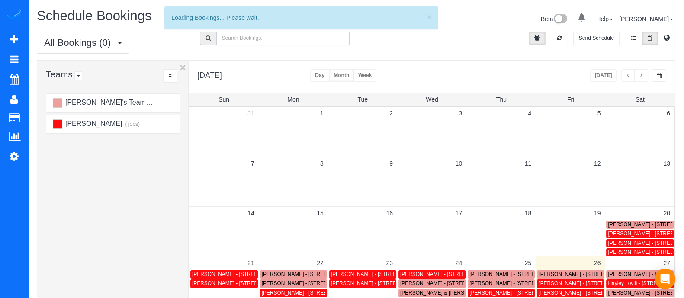
paste input "(770) 896-7793"
click at [270, 36] on input "(770) 896-7793" at bounding box center [283, 38] width 134 height 13
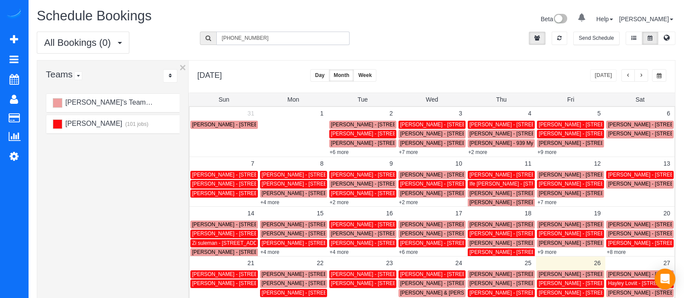
drag, startPoint x: 265, startPoint y: 40, endPoint x: 169, endPoint y: 50, distance: 96.1
click at [169, 50] on div "All Bookings (0) All Bookings Unassigned Bookings Recurring Bookings New Custom…" at bounding box center [356, 46] width 652 height 29
paste input "913) 526-0344"
type input "[PHONE_NUMBER]"
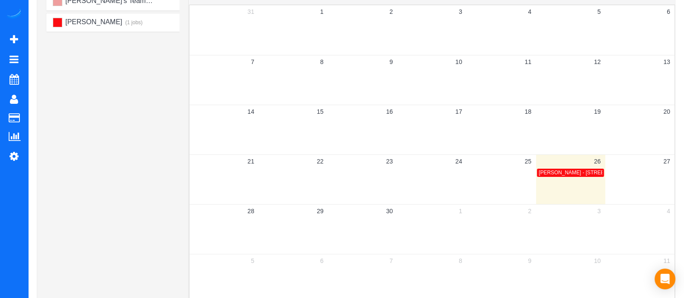
scroll to position [103, 0]
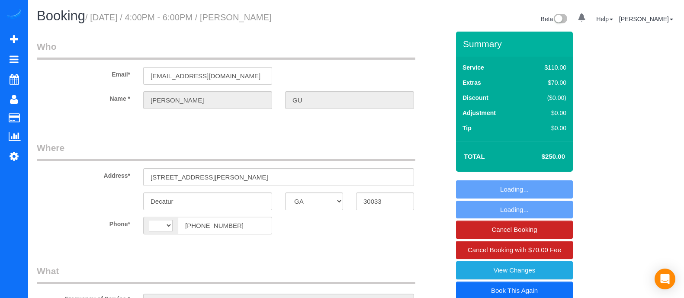
select select "GA"
select select "number:3"
select select "number:6"
select select "string:[GEOGRAPHIC_DATA]"
select select "string:fspay-36fe5a0f-a584-4d97-a0ec-334e24d0e5c9"
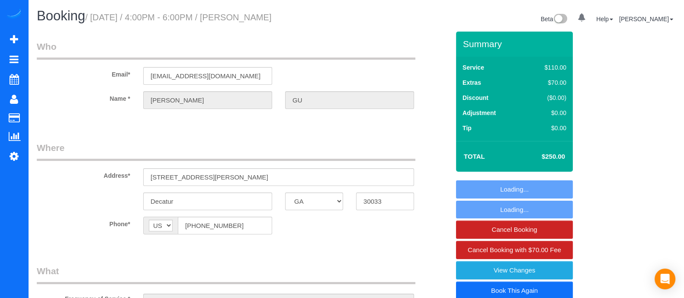
select select "object:691"
select select "2"
select select "object:788"
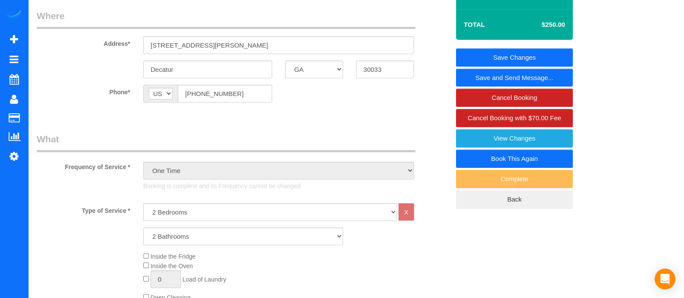
scroll to position [130, 0]
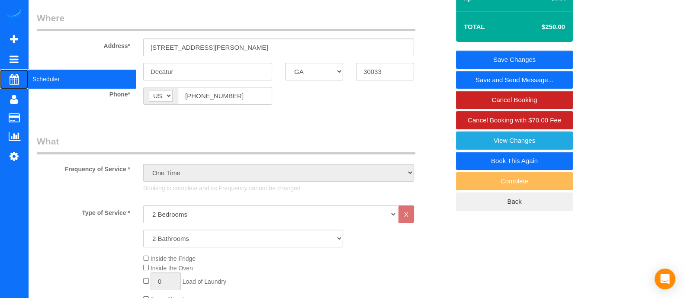
click at [58, 71] on span "Scheduler" at bounding box center [82, 79] width 108 height 20
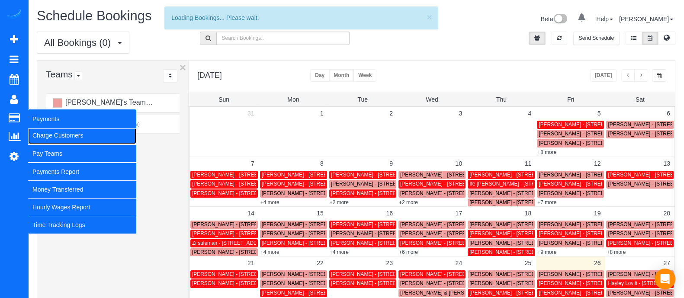
click at [70, 133] on link "Charge Customers" at bounding box center [82, 135] width 108 height 17
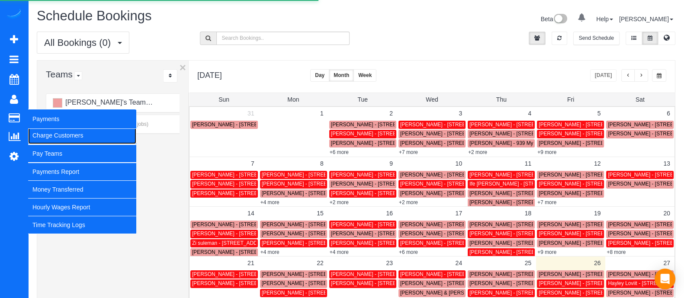
select select
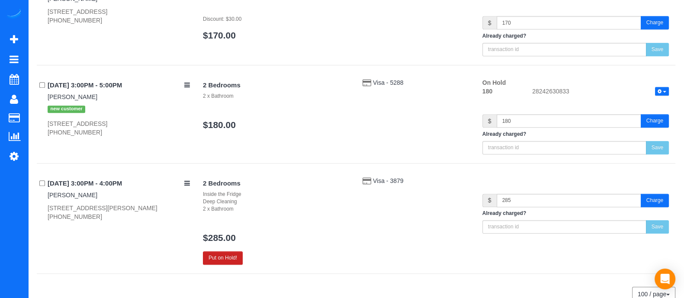
scroll to position [1043, 0]
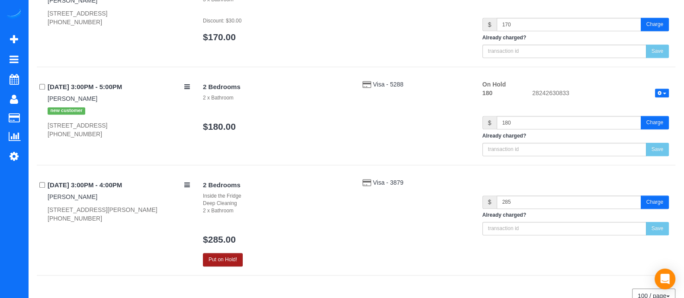
click at [229, 256] on button "Put on Hold!" at bounding box center [223, 259] width 40 height 13
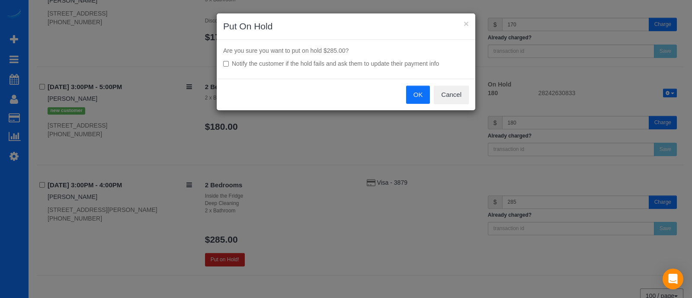
click at [420, 92] on button "OK" at bounding box center [418, 95] width 24 height 18
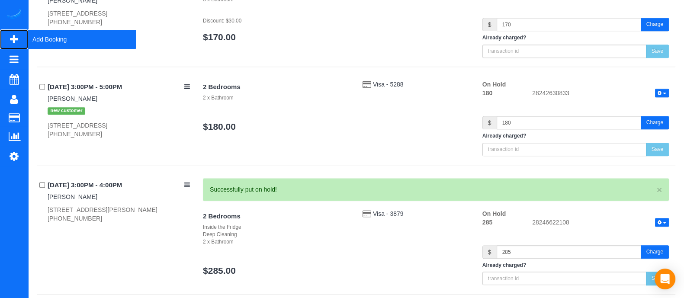
click at [41, 48] on span "Add Booking" at bounding box center [82, 39] width 108 height 20
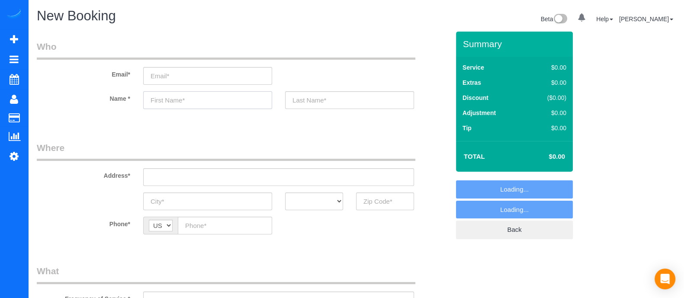
click at [254, 92] on input "text" at bounding box center [207, 100] width 129 height 18
select select "object:1928"
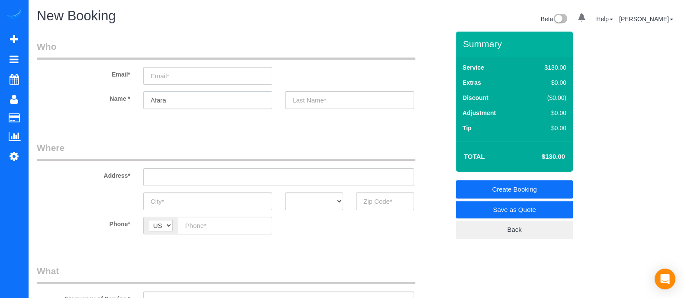
type input "Afara"
click at [381, 200] on input "text" at bounding box center [385, 202] width 58 height 18
type input "#"
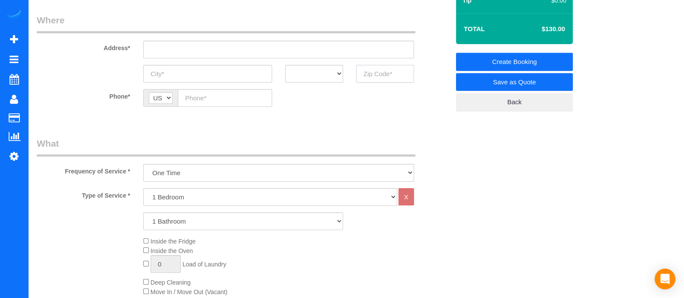
scroll to position [136, 0]
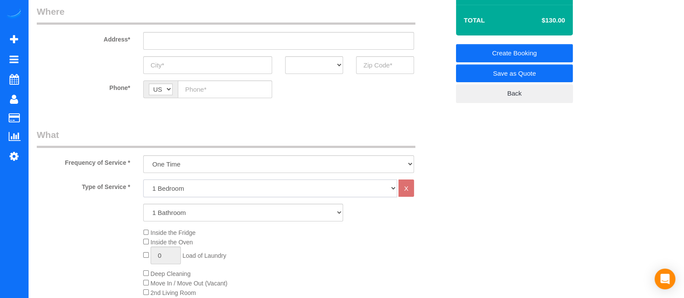
click at [172, 187] on select "1 Bedroom 2 Bedrooms 3 Bedrooms 4 Bedrooms 5 Bedrooms 6 Bedrooms" at bounding box center [270, 189] width 254 height 18
click at [143, 180] on select "1 Bedroom 2 Bedrooms 3 Bedrooms 4 Bedrooms 5 Bedrooms 6 Bedrooms" at bounding box center [270, 189] width 254 height 18
click at [171, 193] on select "1 Bedroom 2 Bedrooms 3 Bedrooms 4 Bedrooms 5 Bedrooms 6 Bedrooms" at bounding box center [270, 189] width 254 height 18
select select "4"
click at [143, 180] on select "1 Bedroom 2 Bedrooms 3 Bedrooms 4 Bedrooms 5 Bedrooms 6 Bedrooms" at bounding box center [270, 189] width 254 height 18
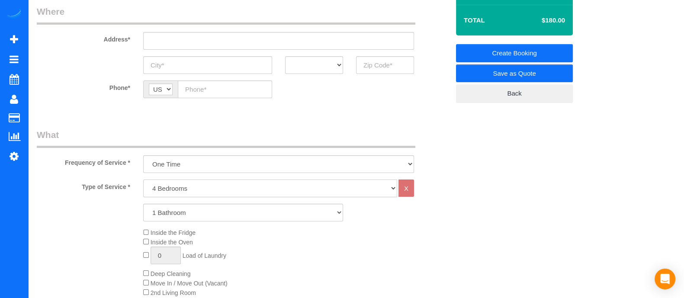
click at [190, 184] on select "1 Bedroom 2 Bedrooms 3 Bedrooms 4 Bedrooms 5 Bedrooms 6 Bedrooms" at bounding box center [270, 189] width 254 height 18
click at [179, 216] on select "1 Bathroom 2 Bathrooms 3 Bathrooms 4 Bathrooms 5 Bathrooms 6 Bathrooms" at bounding box center [243, 213] width 200 height 18
click at [143, 204] on select "1 Bathroom 2 Bathrooms 3 Bathrooms 4 Bathrooms 5 Bathrooms 6 Bathrooms" at bounding box center [243, 213] width 200 height 18
drag, startPoint x: 164, startPoint y: 209, endPoint x: 175, endPoint y: 158, distance: 51.3
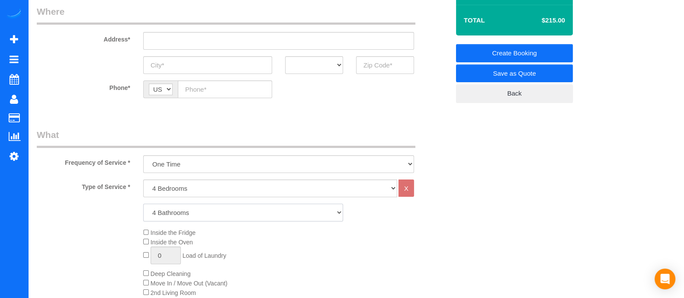
select select "3"
click at [143, 204] on select "1 Bathroom 2 Bathrooms 3 Bathrooms 4 Bathrooms 5 Bathrooms 6 Bathrooms" at bounding box center [243, 213] width 200 height 18
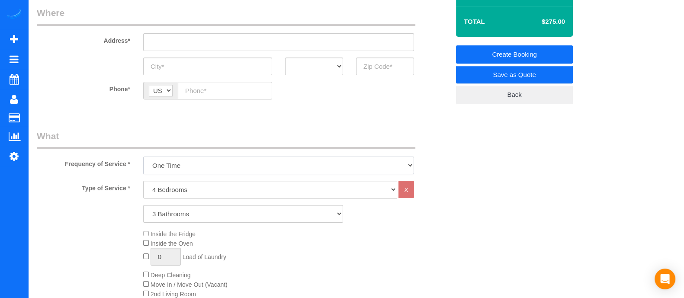
click at [205, 165] on select "One Time Every week (20% Off) - 20.00% (0% for the First Booking) Every 2 weeks…" at bounding box center [278, 166] width 271 height 18
click at [143, 157] on select "One Time Every week (20% Off) - 20.00% (0% for the First Booking) Every 2 weeks…" at bounding box center [278, 166] width 271 height 18
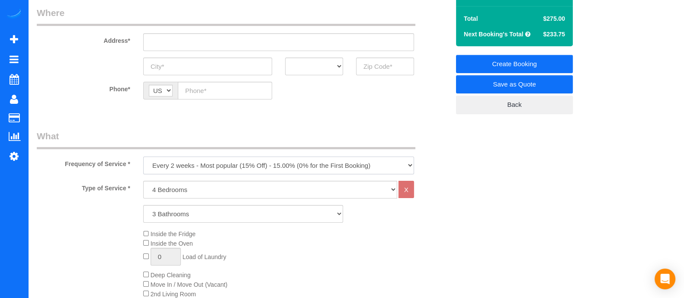
click at [357, 165] on select "One Time Every week (20% Off) - 20.00% (0% for the First Booking) Every 2 weeks…" at bounding box center [278, 166] width 271 height 18
select select "object:1931"
click at [143, 157] on select "One Time Every week (20% Off) - 20.00% (0% for the First Booking) Every 2 weeks…" at bounding box center [278, 166] width 271 height 18
click at [323, 257] on div "Inside the Fridge Inside the Oven 0 Load of Laundry Deep Cleaning Move In / Mov…" at bounding box center [296, 293] width 319 height 129
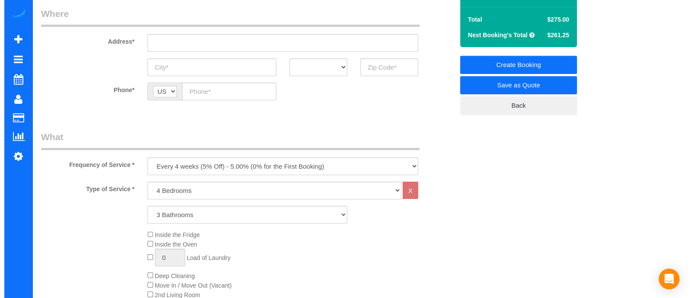
scroll to position [0, 0]
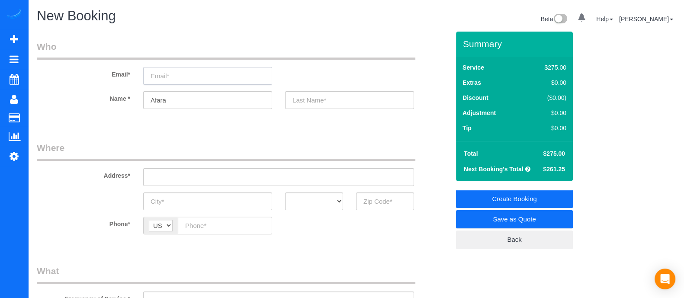
click at [257, 69] on input "email" at bounding box center [207, 76] width 129 height 18
click at [245, 170] on input "text" at bounding box center [278, 177] width 271 height 18
click at [190, 79] on input "email" at bounding box center [207, 76] width 129 height 18
type input "afara27@gmail.com"
click at [306, 99] on input "text" at bounding box center [349, 100] width 129 height 18
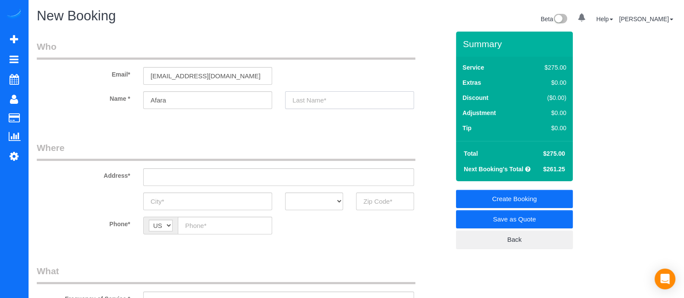
type input "m"
type input "M"
click at [490, 216] on link "Save as Quote" at bounding box center [514, 219] width 117 height 18
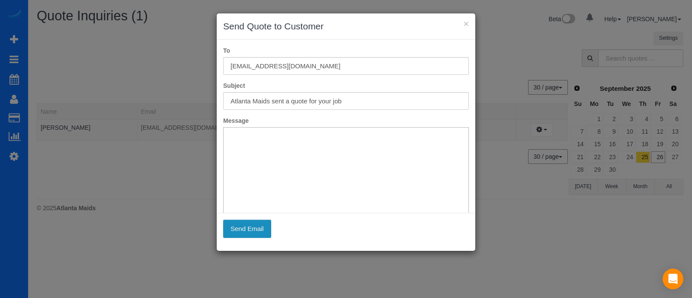
click at [258, 224] on button "Send Email" at bounding box center [247, 229] width 48 height 18
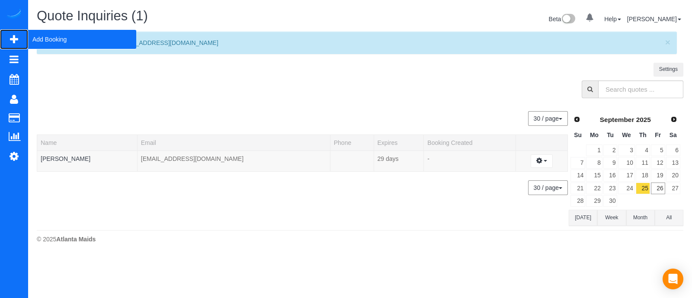
click at [51, 48] on span "Add Booking" at bounding box center [82, 39] width 108 height 20
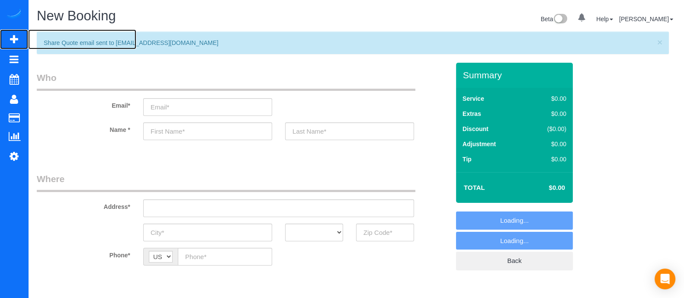
select select "object:2482"
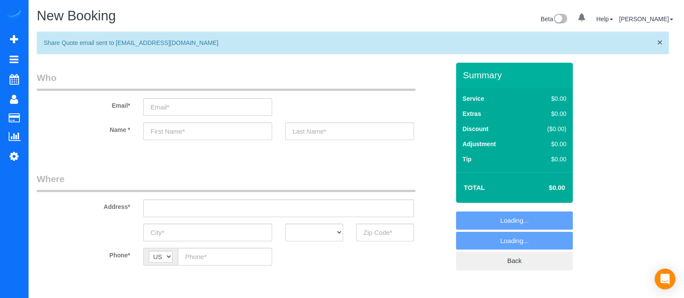
click at [660, 42] on span "×" at bounding box center [659, 42] width 5 height 10
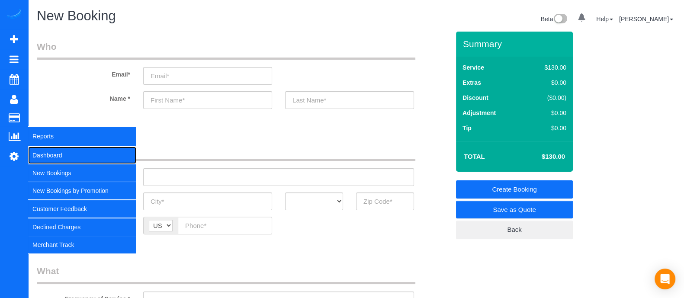
click at [47, 150] on link "Dashboard" at bounding box center [82, 155] width 108 height 17
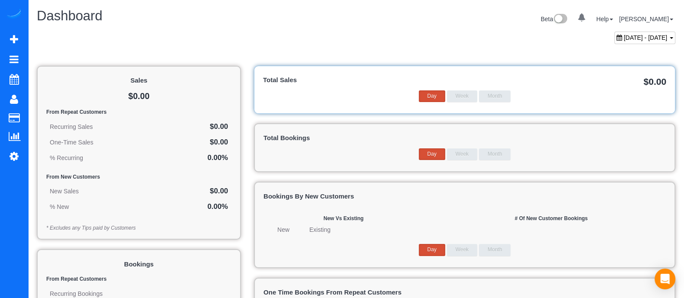
click at [660, 35] on span "August 26, 2025 - September 26, 2025" at bounding box center [646, 37] width 44 height 7
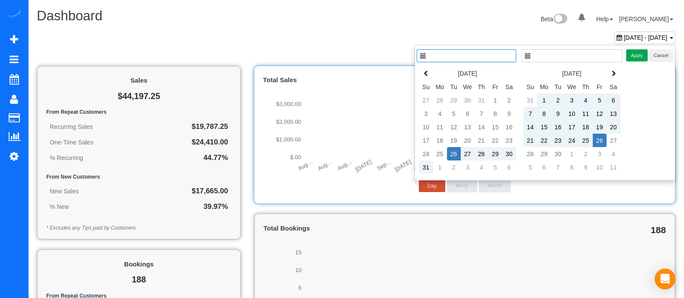
type input "**********"
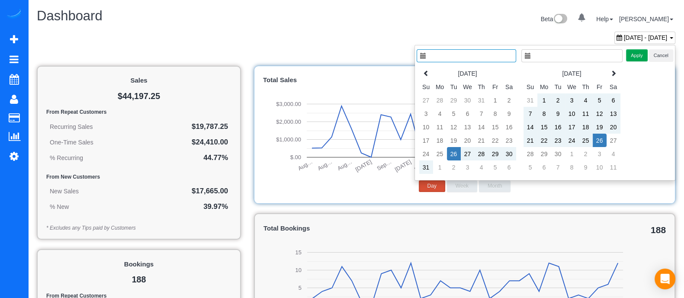
type input "**********"
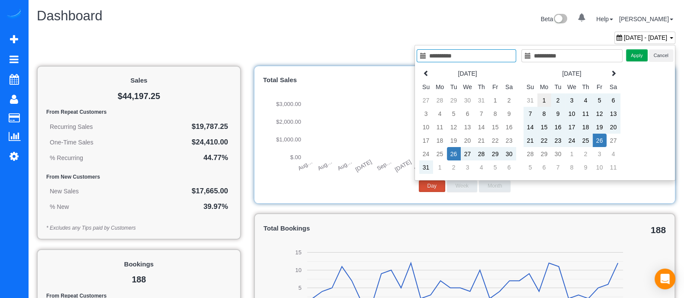
type input "**********"
click at [549, 98] on td "1" at bounding box center [544, 99] width 14 height 13
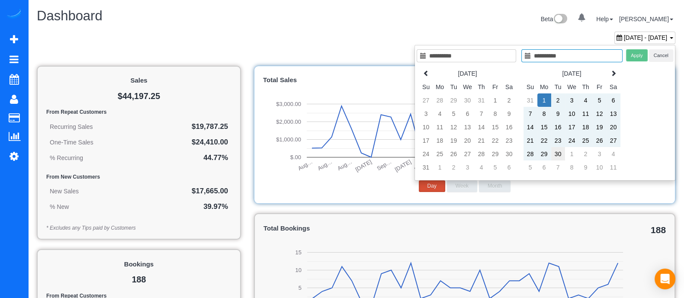
type input "**********"
click at [560, 154] on td "30" at bounding box center [558, 153] width 14 height 13
type input "**********"
click at [644, 52] on button "Apply" at bounding box center [637, 55] width 22 height 13
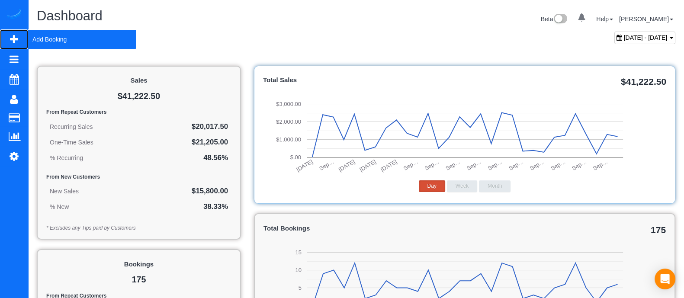
click at [38, 44] on span "Add Booking" at bounding box center [82, 39] width 108 height 20
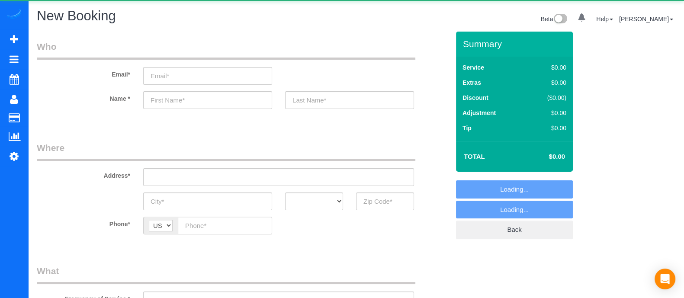
select select "object:2970"
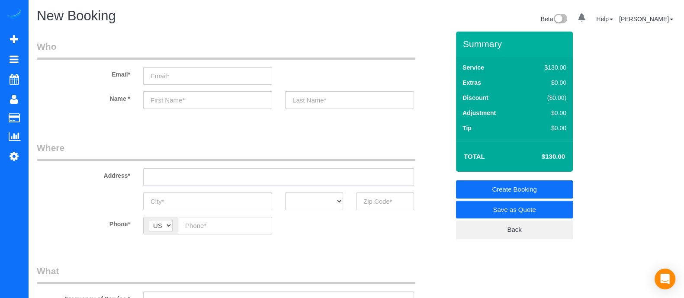
paste input "[STREET_ADDRESS]"
click at [211, 174] on input "[STREET_ADDRESS]" at bounding box center [278, 177] width 271 height 18
drag, startPoint x: 222, startPoint y: 175, endPoint x: 185, endPoint y: 175, distance: 36.8
click at [185, 175] on input "[STREET_ADDRESS]" at bounding box center [278, 177] width 271 height 18
type input "[STREET_ADDRESS]"
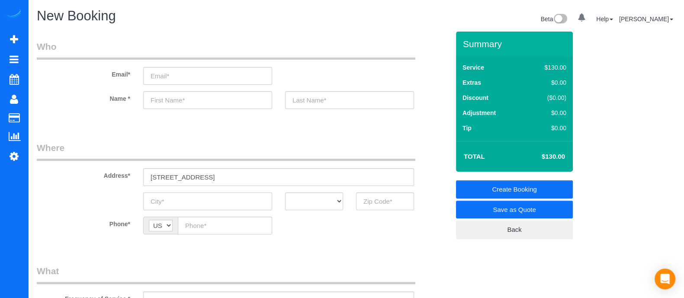
paste input "[PERSON_NAME][GEOGRAPHIC_DATA]"
click at [185, 199] on input "[PERSON_NAME][GEOGRAPHIC_DATA]" at bounding box center [207, 202] width 129 height 18
type input "[PERSON_NAME][GEOGRAPHIC_DATA]"
click at [318, 198] on select "AK AL AR AZ CA CO CT DC DE FL GA HI IA ID IL IN KS KY LA MA MD ME MI MN MO MS M…" at bounding box center [314, 202] width 58 height 18
select select "GA"
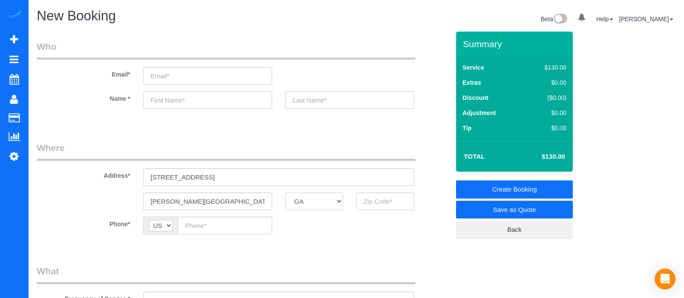
click at [285, 193] on select "AK AL AR AZ CA CO CT DC DE FL GA HI IA ID IL IN KS KY LA MA MD ME MI MN MO MS M…" at bounding box center [314, 202] width 58 height 18
click at [218, 106] on input "text" at bounding box center [207, 100] width 129 height 18
type input "Ordie"
click at [369, 198] on input "text" at bounding box center [385, 202] width 58 height 18
type input "30115"
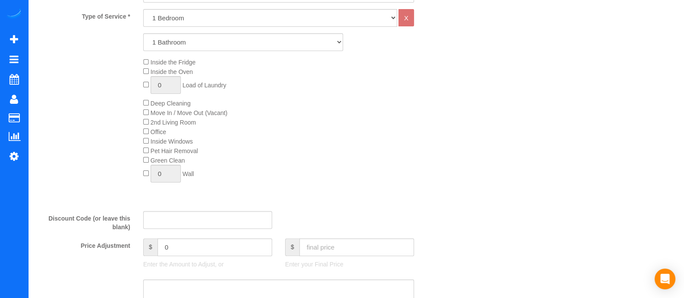
scroll to position [303, 0]
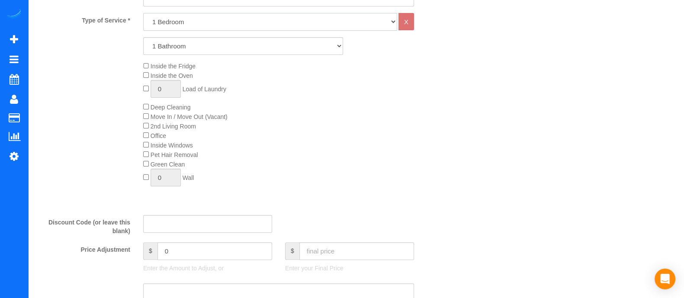
click at [233, 19] on select "1 Bedroom 2 Bedrooms 3 Bedrooms 4 Bedrooms 5 Bedrooms 6 Bedrooms" at bounding box center [270, 22] width 254 height 18
select select "3"
click at [143, 13] on select "1 Bedroom 2 Bedrooms 3 Bedrooms 4 Bedrooms 5 Bedrooms 6 Bedrooms" at bounding box center [270, 22] width 254 height 18
click at [197, 45] on select "1 Bathroom 2 Bathrooms 3 Bathrooms 4 Bathrooms 5 Bathrooms 6 Bathrooms" at bounding box center [243, 46] width 200 height 18
click at [143, 37] on select "1 Bathroom 2 Bathrooms 3 Bathrooms 4 Bathrooms 5 Bathrooms 6 Bathrooms" at bounding box center [243, 46] width 200 height 18
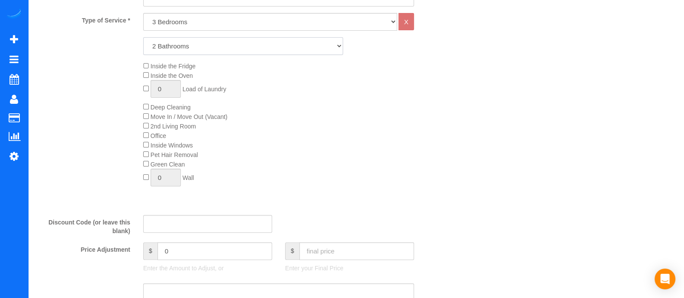
click at [189, 51] on select "1 Bathroom 2 Bathrooms 3 Bathrooms 4 Bathrooms 5 Bathrooms 6 Bathrooms" at bounding box center [243, 46] width 200 height 18
select select "3"
click at [143, 37] on select "1 Bathroom 2 Bathrooms 3 Bathrooms 4 Bathrooms 5 Bathrooms 6 Bathrooms" at bounding box center [243, 46] width 200 height 18
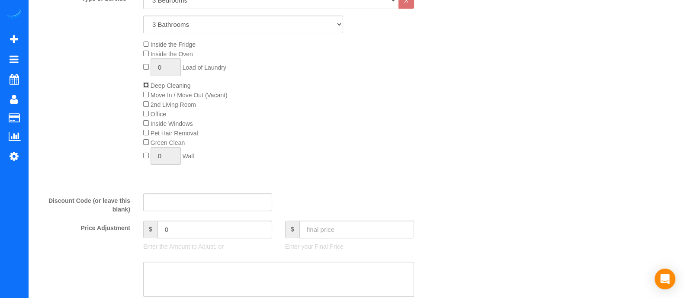
scroll to position [368, 0]
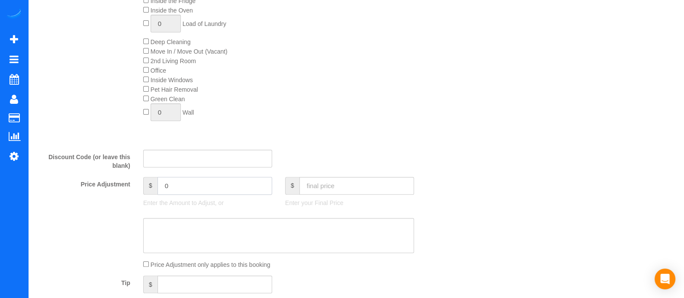
click at [258, 188] on input "0" at bounding box center [215, 186] width 115 height 18
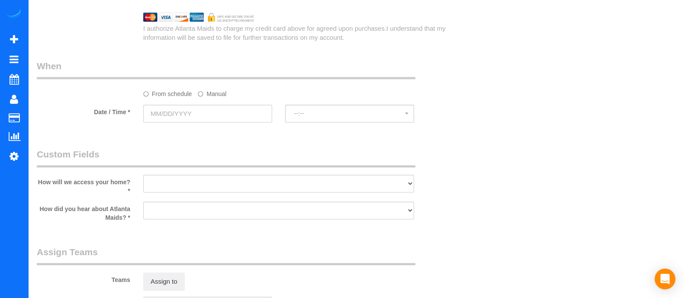
scroll to position [780, 0]
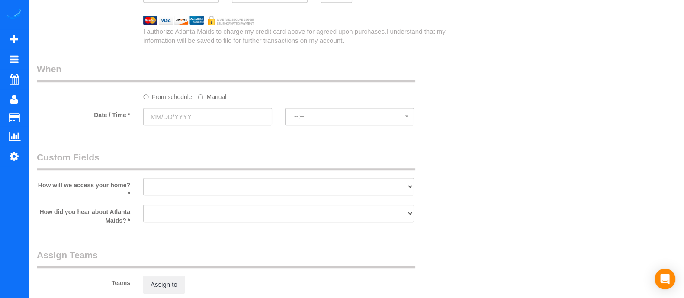
type input "10"
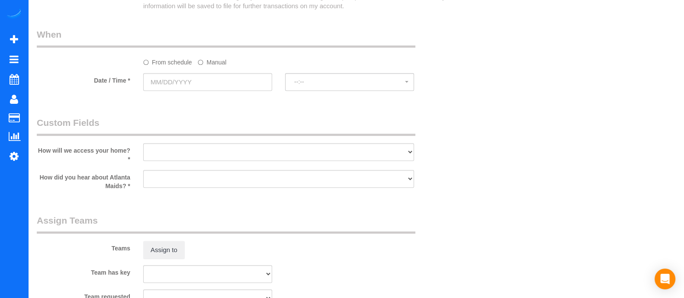
scroll to position [811, 0]
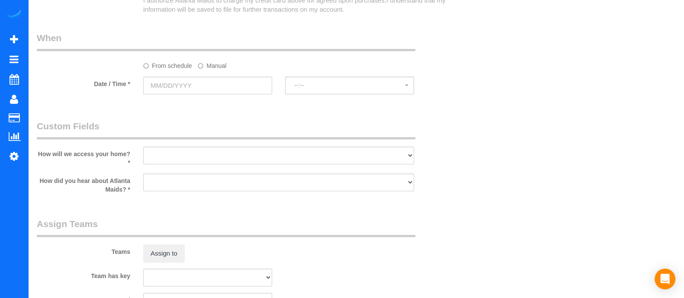
click at [220, 64] on label "Manual" at bounding box center [212, 64] width 29 height 12
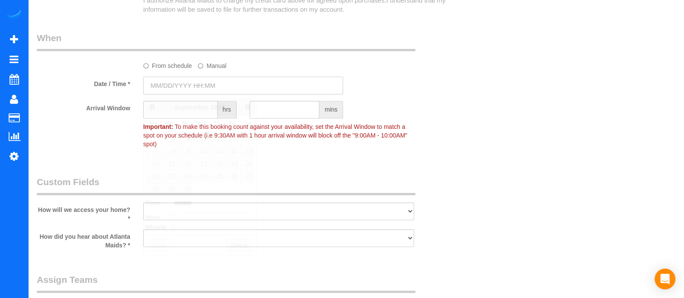
click at [203, 86] on input "text" at bounding box center [243, 86] width 200 height 18
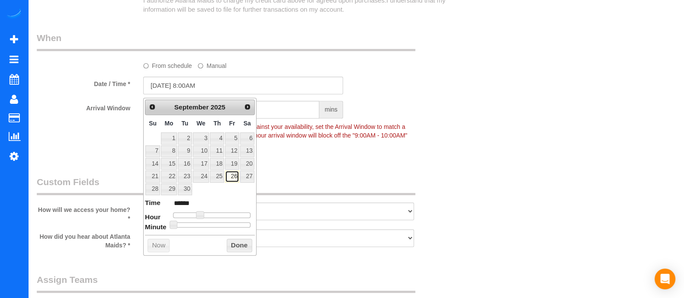
click at [232, 177] on link "26" at bounding box center [232, 177] width 14 height 12
type input "09/26/2025 10:00AM"
type input "*******"
type input "09/26/2025 11:00AM"
type input "*******"
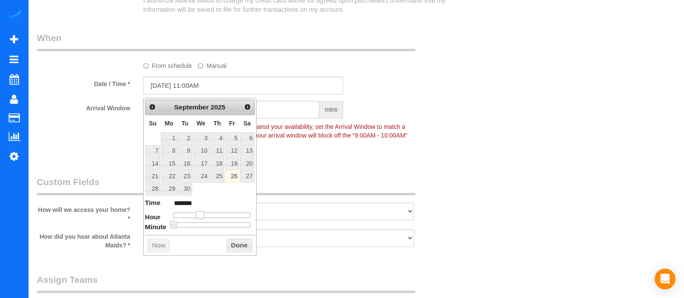
type input "[DATE] 12:00PM"
type input "*******"
type input "[DATE] 1:00PM"
type input "******"
type input "[DATE] 2:00PM"
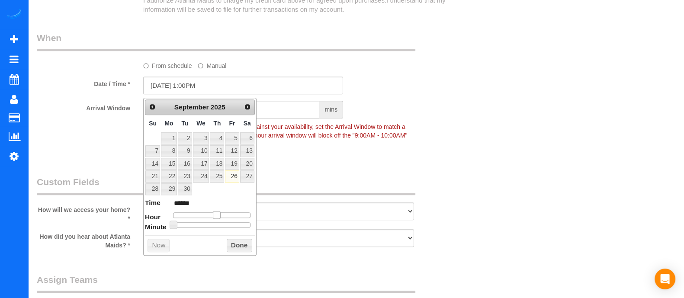
type input "******"
type input "[DATE] 3:00PM"
type input "******"
type input "[DATE] 4:00PM"
type input "******"
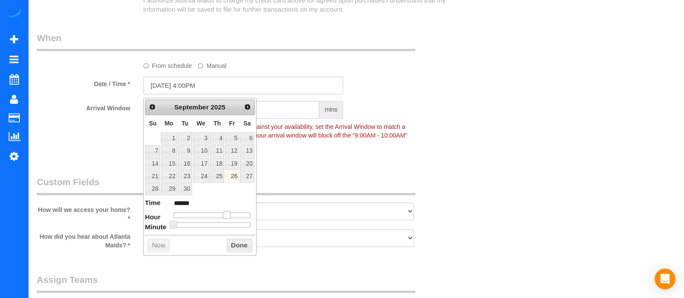
drag, startPoint x: 201, startPoint y: 213, endPoint x: 228, endPoint y: 215, distance: 26.9
click at [228, 215] on span at bounding box center [227, 215] width 8 height 8
click at [235, 239] on button "Done" at bounding box center [240, 246] width 26 height 14
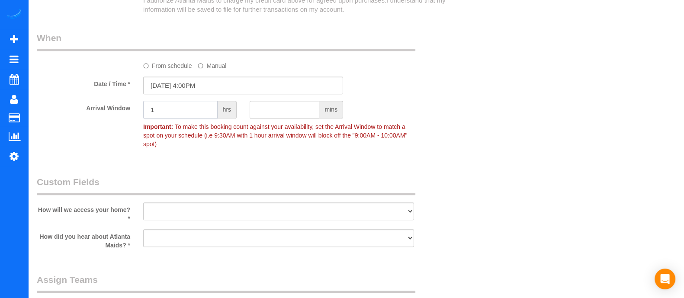
click at [197, 118] on input "1" at bounding box center [180, 110] width 74 height 18
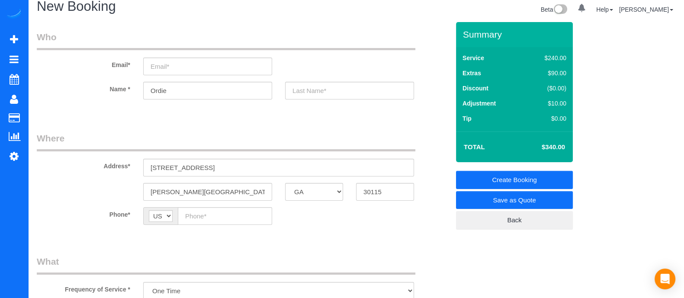
scroll to position [15, 0]
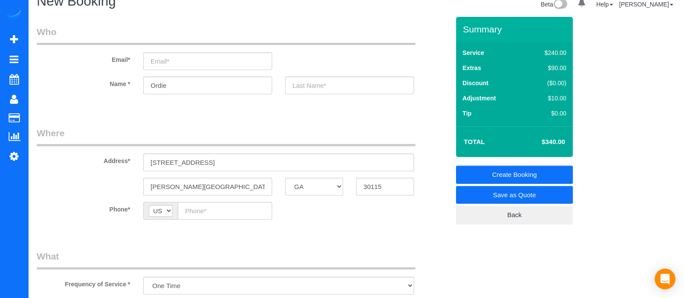
type input "1"
click at [341, 84] on input "text" at bounding box center [349, 86] width 129 height 18
type input "[PERSON_NAME]"
click at [194, 60] on input "email" at bounding box center [207, 61] width 129 height 18
type input "[EMAIL_ADDRESS][DOMAIN_NAME]"
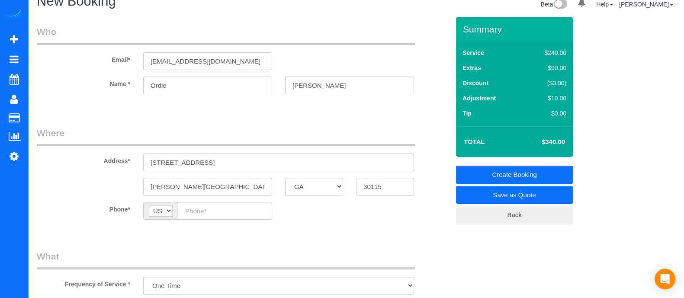
click at [216, 218] on input "text" at bounding box center [225, 211] width 94 height 18
paste input "[PHONE_NUMBER]"
type input "[PHONE_NUMBER]"
drag, startPoint x: 323, startPoint y: 89, endPoint x: 284, endPoint y: 90, distance: 39.0
click at [284, 90] on div "[PERSON_NAME]" at bounding box center [350, 86] width 142 height 18
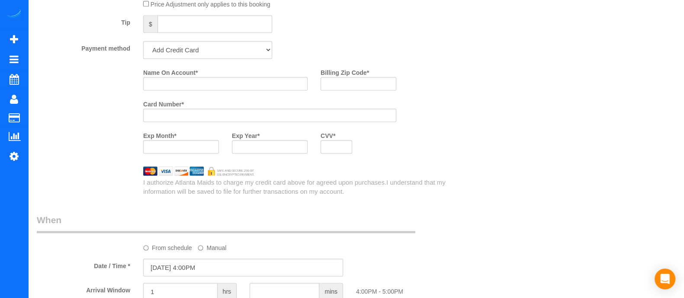
scroll to position [648, 0]
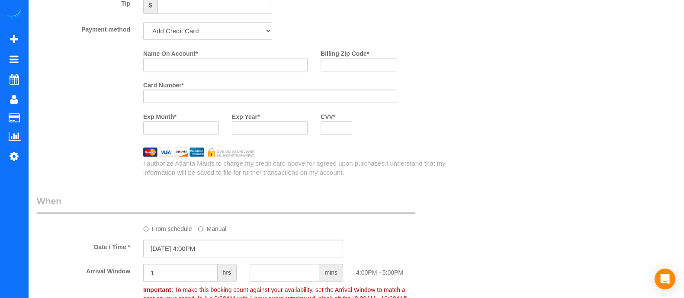
click at [219, 68] on input "Name On Account *" at bounding box center [225, 64] width 164 height 13
paste input "[PERSON_NAME]"
click at [216, 68] on input "[PERSON_NAME]" at bounding box center [225, 64] width 164 height 13
type input "[PERSON_NAME]"
click at [348, 64] on input "Billing Zip Code *" at bounding box center [359, 64] width 76 height 13
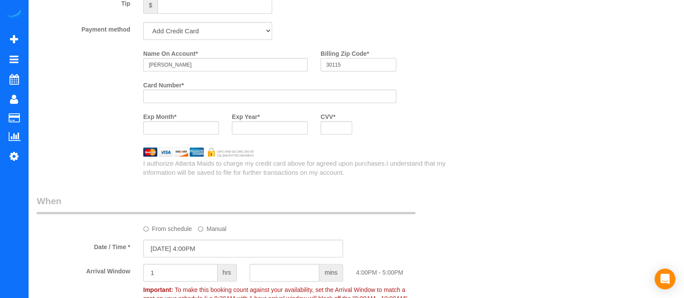
type input "30115"
click at [330, 135] on div at bounding box center [337, 127] width 32 height 13
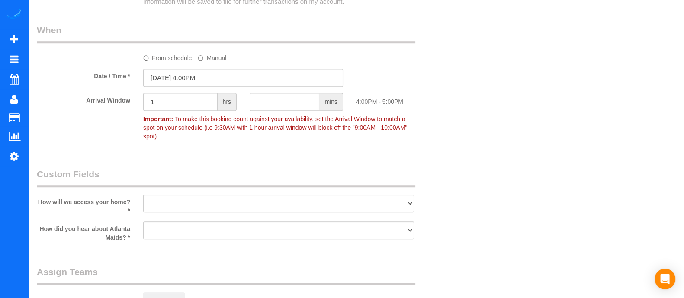
scroll to position [824, 0]
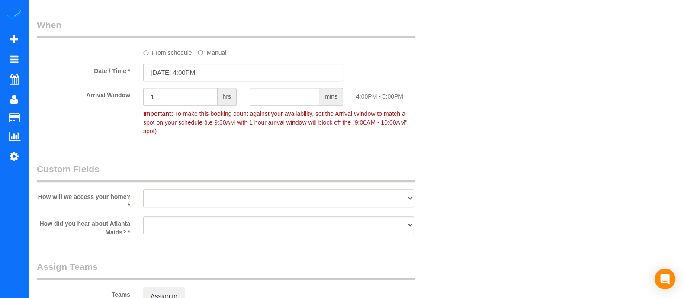
click at [333, 194] on select "I will leave a key I will provide an access code Someone will be home Go to apa…" at bounding box center [278, 199] width 271 height 18
select select "number:3"
click at [143, 190] on select "I will leave a key I will provide an access code Someone will be home Go to apa…" at bounding box center [278, 199] width 271 height 18
drag, startPoint x: 263, startPoint y: 220, endPoint x: 214, endPoint y: 153, distance: 83.0
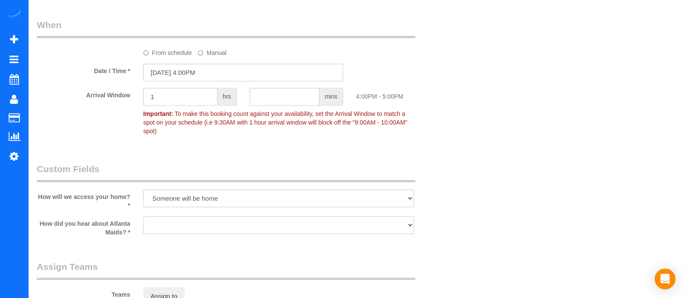
select select "number:6"
click at [143, 216] on select "Google Yelp From a friend Social media Other" at bounding box center [278, 225] width 271 height 18
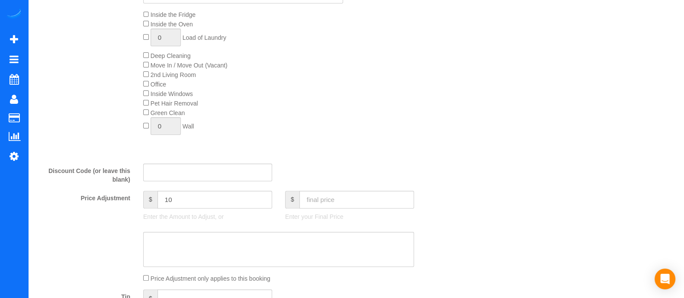
scroll to position [0, 0]
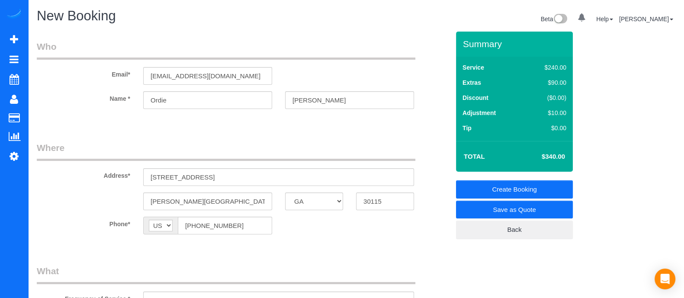
click at [518, 188] on link "Create Booking" at bounding box center [514, 189] width 117 height 18
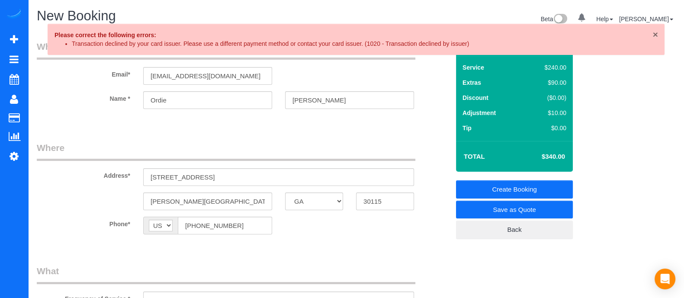
click at [656, 33] on span "×" at bounding box center [655, 34] width 5 height 10
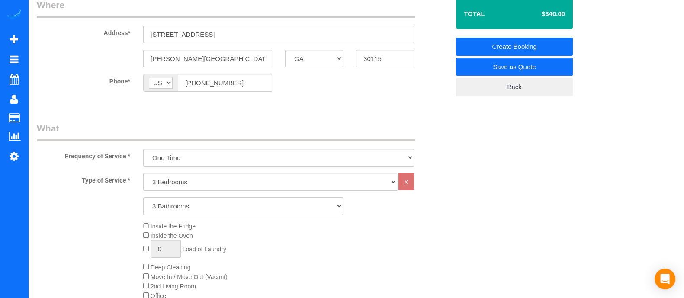
scroll to position [109, 0]
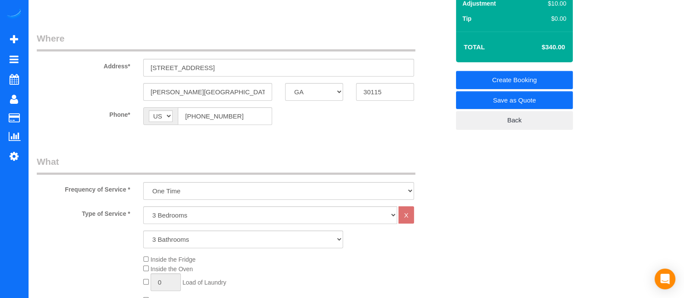
click at [547, 98] on link "Save as Quote" at bounding box center [514, 100] width 117 height 18
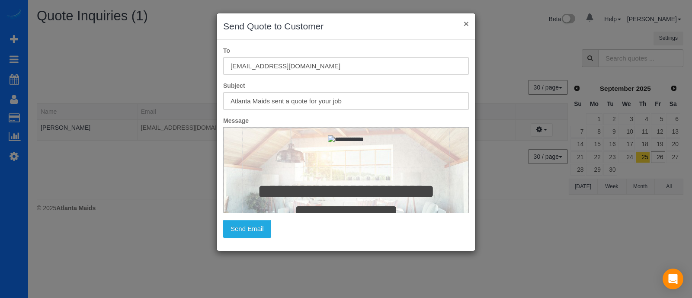
click at [467, 25] on button "×" at bounding box center [466, 23] width 5 height 9
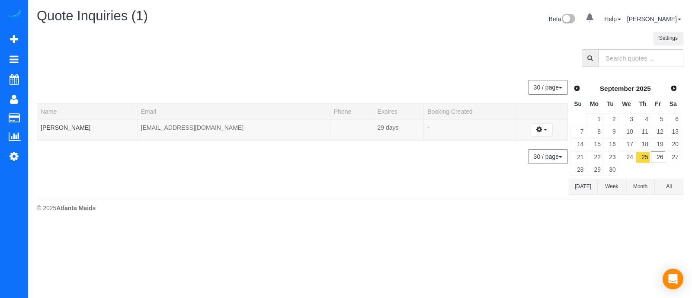
click at [373, 150] on div "30 / page 10 / page 20 / page 30 / page 40 / page 50 / page 100 / page" at bounding box center [302, 156] width 531 height 15
click at [543, 128] on button "button" at bounding box center [542, 129] width 22 height 13
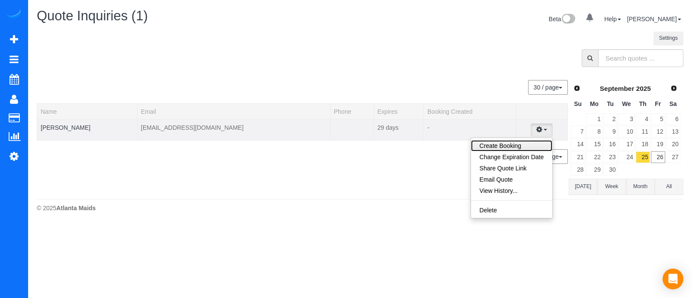
click at [521, 142] on link "Create Booking" at bounding box center [512, 145] width 82 height 11
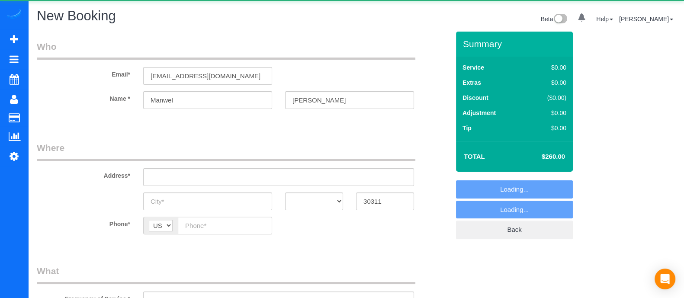
select select "object:3660"
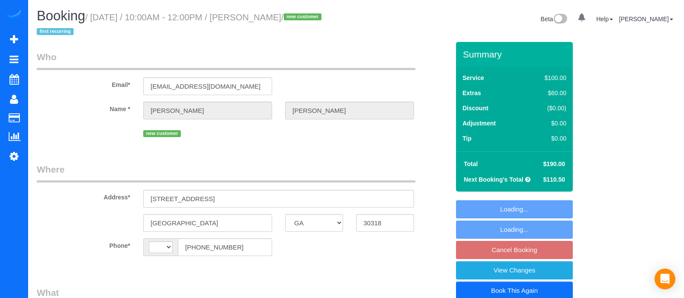
select select "GA"
select select "number:3"
select select "number:6"
select select "string:[GEOGRAPHIC_DATA]"
select select "object:417"
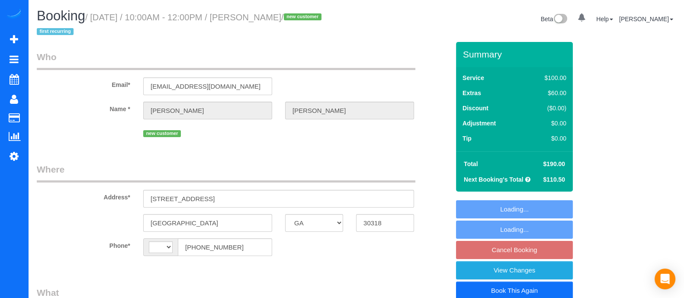
select select "string:fspay-6b3c6b0b-ec6e-456c-9f80-483c303be9a2"
select select "spot2"
select select "object:765"
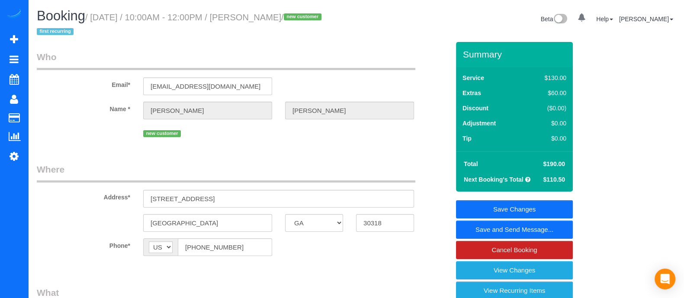
click at [487, 227] on link "Save and Send Message..." at bounding box center [514, 230] width 117 height 18
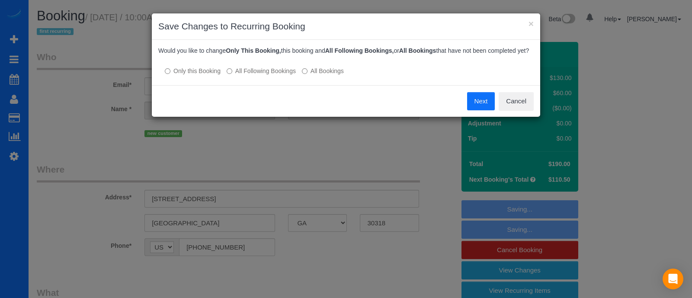
click at [237, 71] on label "All Following Bookings" at bounding box center [261, 71] width 69 height 9
click at [201, 68] on label "Only this Booking" at bounding box center [193, 71] width 56 height 9
click at [472, 92] on button "Next" at bounding box center [481, 101] width 28 height 18
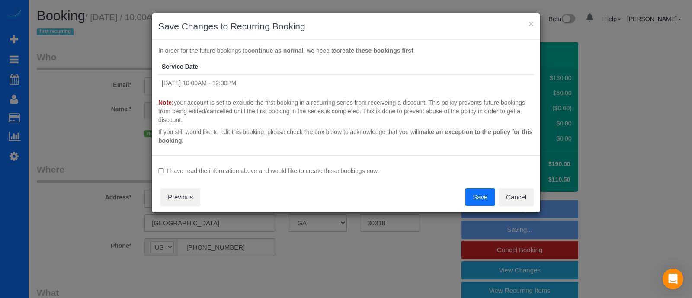
click at [471, 197] on button "Save" at bounding box center [480, 197] width 29 height 18
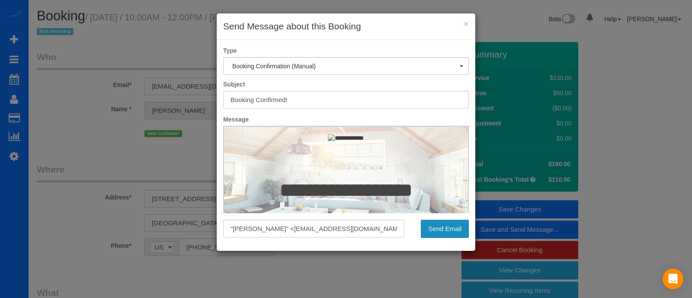
click at [444, 228] on button "Send Email" at bounding box center [445, 229] width 48 height 18
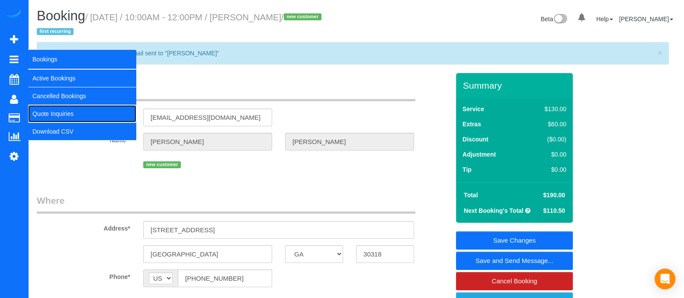
click at [49, 109] on link "Quote Inquiries" at bounding box center [82, 113] width 108 height 17
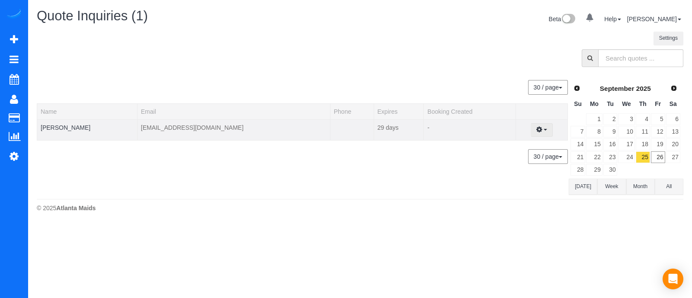
click at [543, 129] on button "button" at bounding box center [542, 129] width 22 height 13
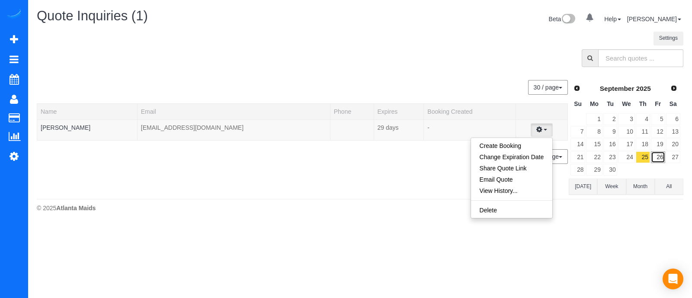
click at [656, 155] on link "26" at bounding box center [658, 157] width 14 height 12
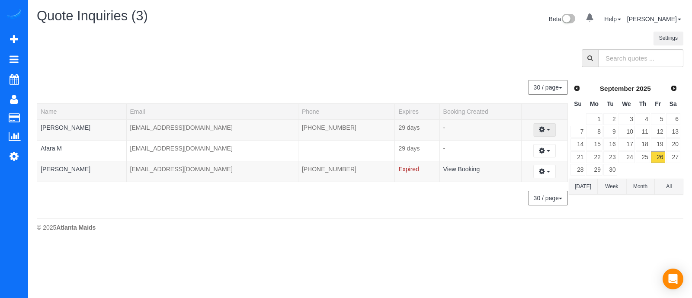
click at [547, 131] on button "button" at bounding box center [545, 129] width 22 height 13
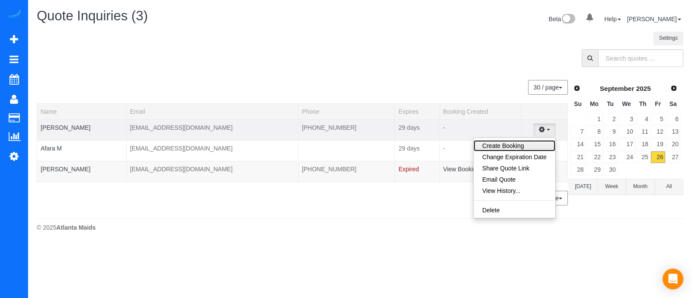
click at [519, 149] on link "Create Booking" at bounding box center [515, 145] width 82 height 11
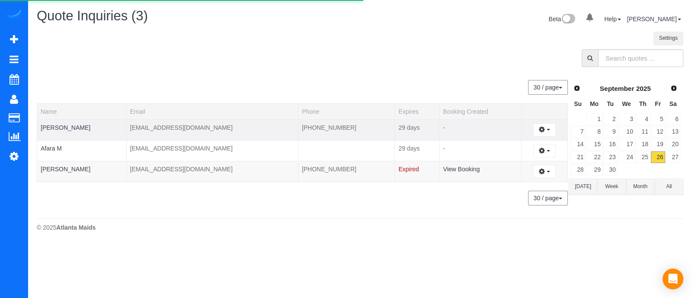
select select "GA"
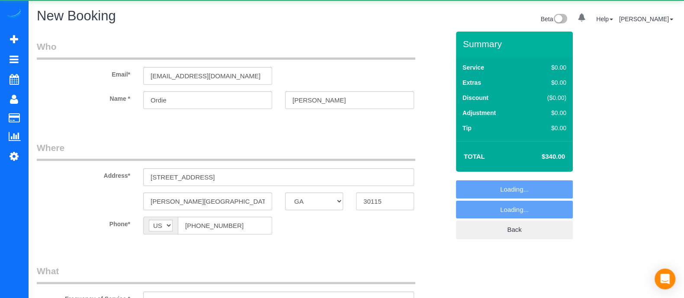
select select "object:1385"
select select "3"
select select "number:3"
select select "number:6"
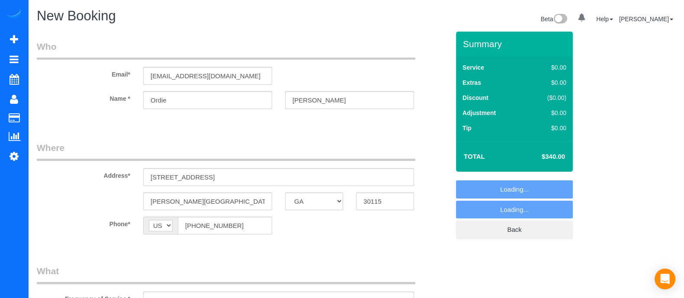
select select "object:1526"
select select "3"
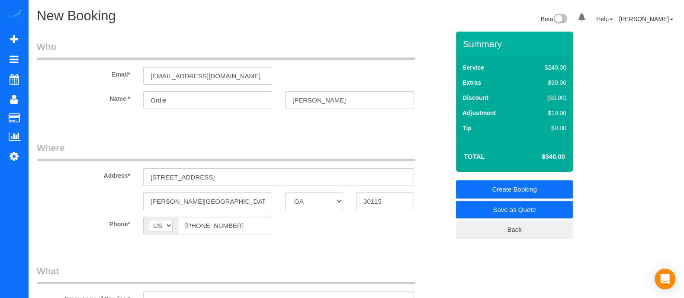
click at [512, 214] on link "Save as Quote" at bounding box center [514, 210] width 117 height 18
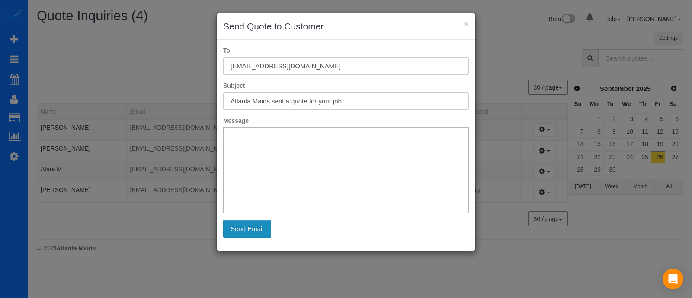
click at [260, 231] on button "Send Email" at bounding box center [247, 229] width 48 height 18
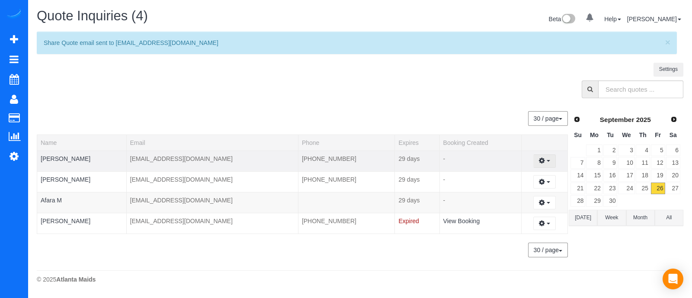
click at [542, 157] on button "button" at bounding box center [545, 160] width 22 height 13
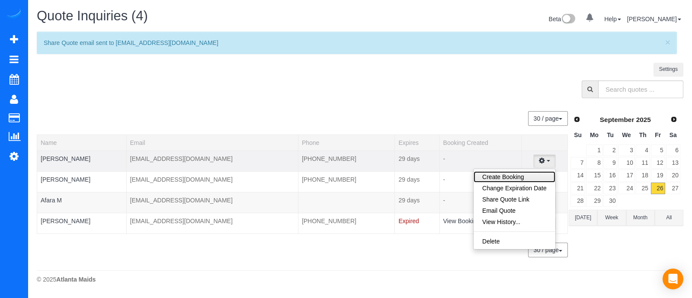
click at [509, 173] on link "Create Booking" at bounding box center [515, 176] width 82 height 11
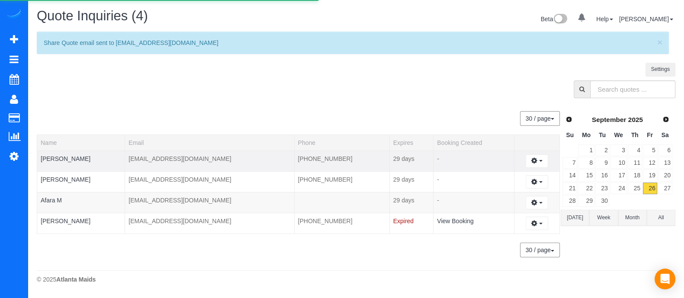
select select "GA"
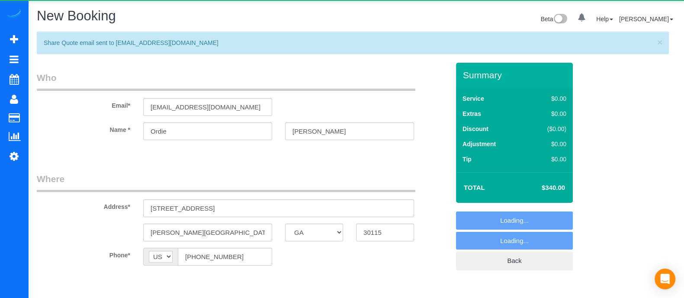
select select "number:3"
select select "number:6"
select select "object:1994"
select select "3"
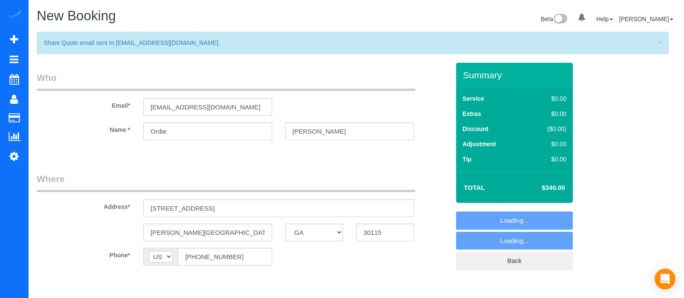
select select "3"
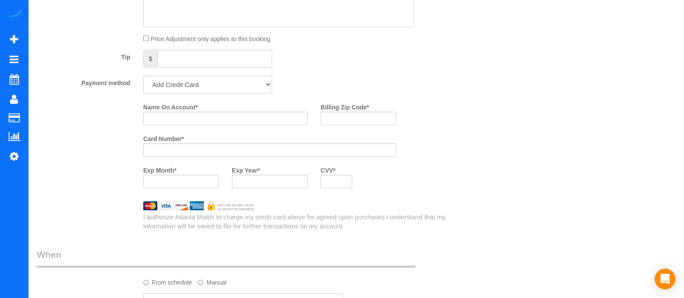
scroll to position [675, 0]
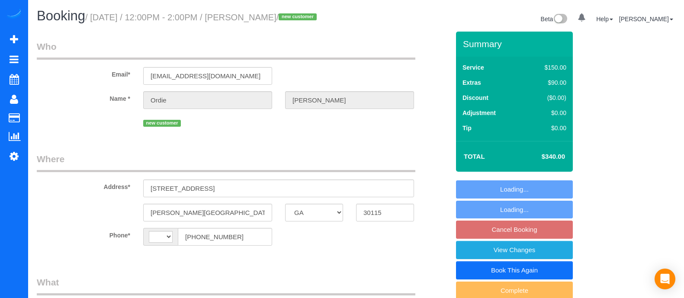
select select "GA"
select select "string:[GEOGRAPHIC_DATA]"
select select "object:357"
select select "string:fspay-278a06ec-37ee-4aab-b881-e612c9be9ad5"
select select "3"
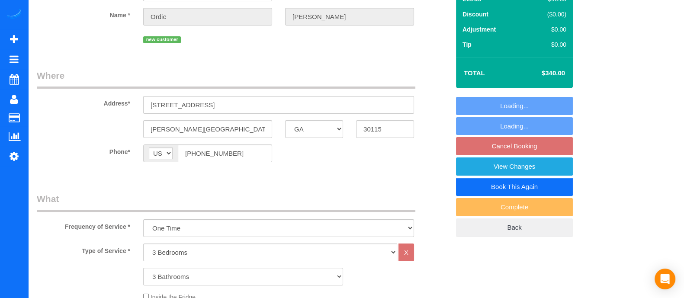
select select "object:731"
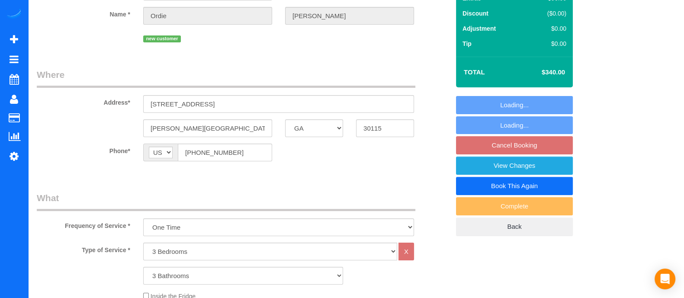
select select "spot3"
select select "number:3"
select select "number:6"
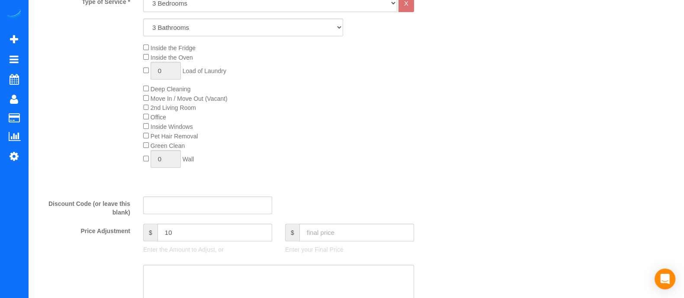
select select "3"
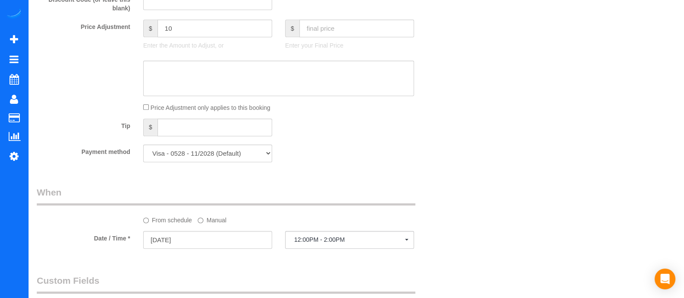
scroll to position [550, 0]
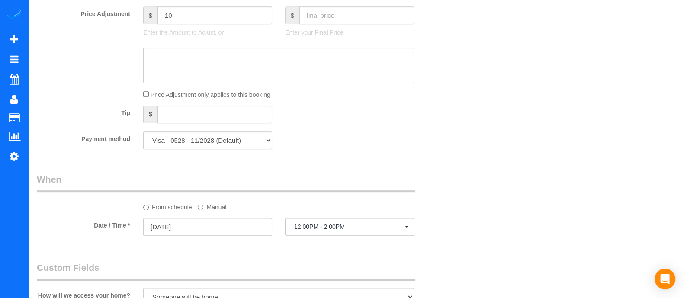
click at [208, 212] on label "Manual" at bounding box center [212, 206] width 29 height 12
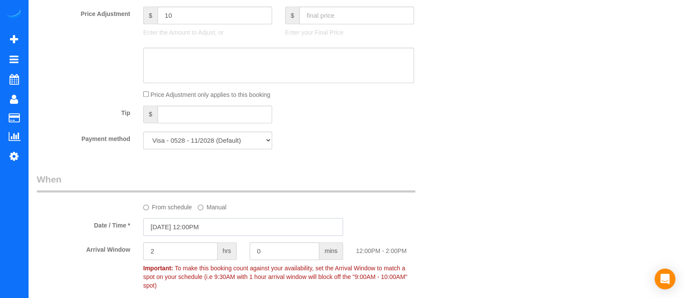
click at [204, 236] on input "[DATE] 12:00PM" at bounding box center [243, 227] width 200 height 18
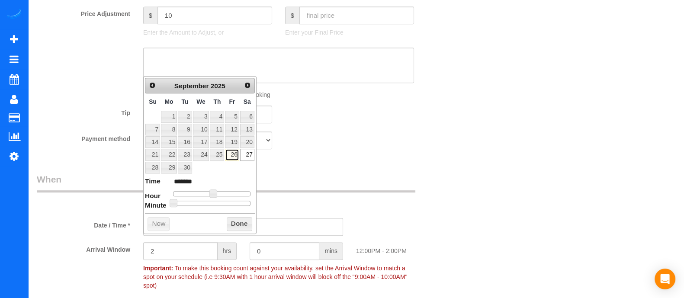
click at [235, 153] on link "26" at bounding box center [232, 155] width 14 height 12
type input "[DATE] 1:00PM"
type input "******"
type input "[DATE] 2:00PM"
type input "******"
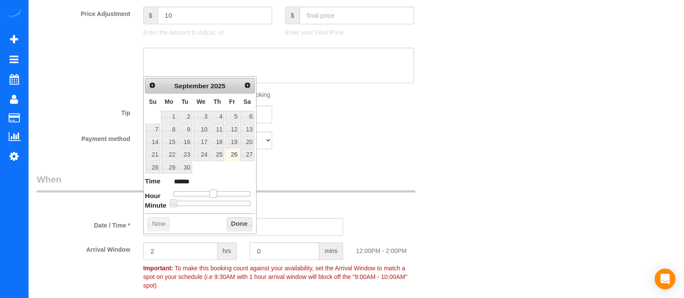
type input "[DATE] 3:00PM"
type input "******"
type input "[DATE] 4:00PM"
type input "******"
type input "[DATE] 5:00PM"
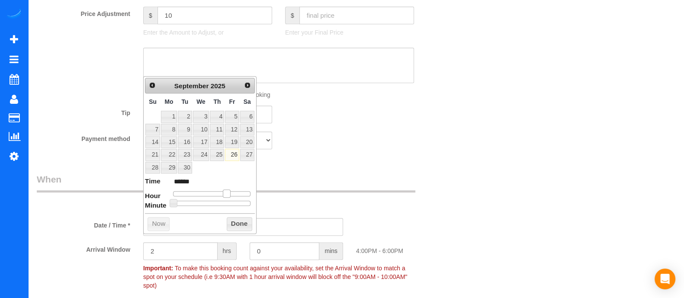
type input "******"
type input "[DATE] 4:00PM"
type input "******"
type input "[DATE] 3:00PM"
type input "******"
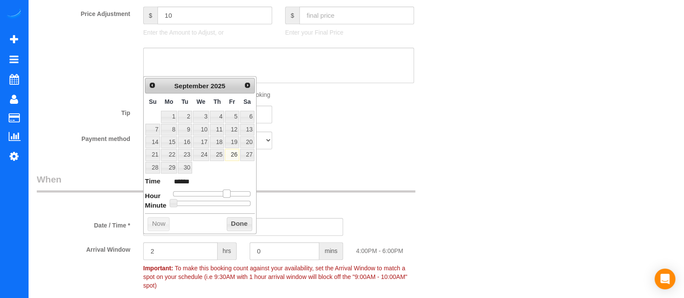
drag, startPoint x: 216, startPoint y: 191, endPoint x: 227, endPoint y: 193, distance: 11.9
click at [227, 193] on div at bounding box center [211, 193] width 77 height 5
type input "[DATE] 4:00PM"
type input "******"
click at [227, 193] on div at bounding box center [211, 193] width 77 height 5
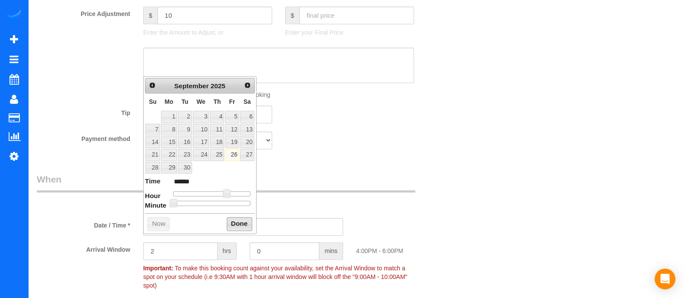
click at [234, 223] on button "Done" at bounding box center [240, 224] width 26 height 14
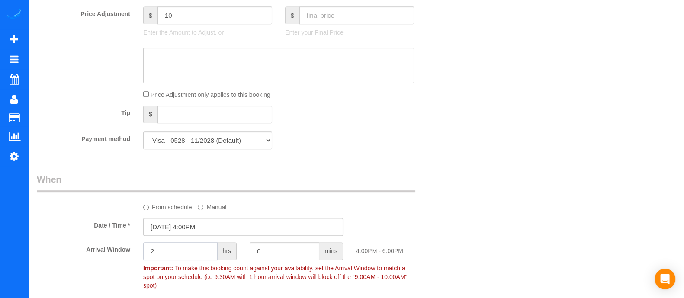
click at [189, 260] on input "2" at bounding box center [180, 251] width 74 height 18
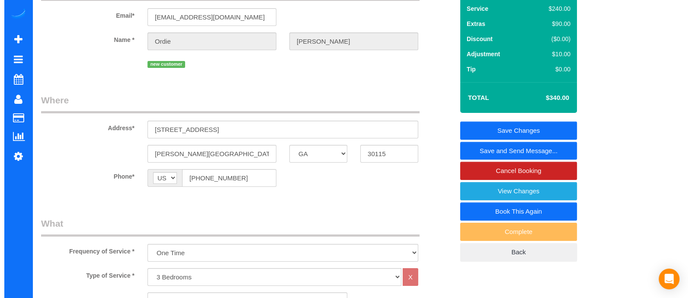
scroll to position [0, 0]
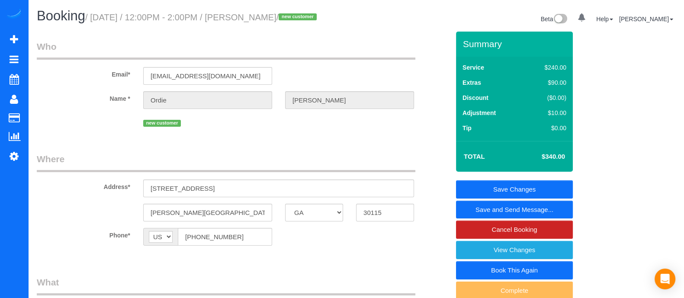
type input "1"
click at [518, 219] on link "Save and Send Message..." at bounding box center [514, 210] width 117 height 18
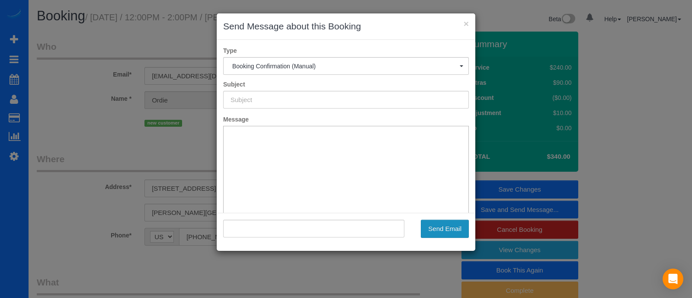
type input "Booking Confirmed!"
type input ""[PERSON_NAME]" <[EMAIL_ADDRESS][DOMAIN_NAME]>"
click at [440, 227] on button "Send Email" at bounding box center [445, 229] width 48 height 18
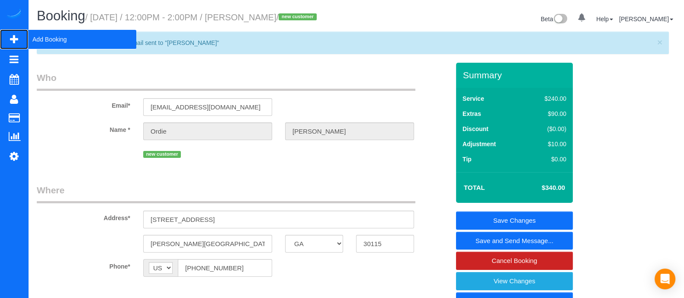
click at [68, 42] on span "Add Booking" at bounding box center [82, 39] width 108 height 20
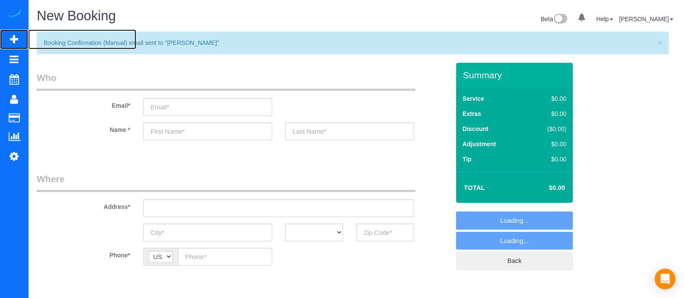
select select "object:1313"
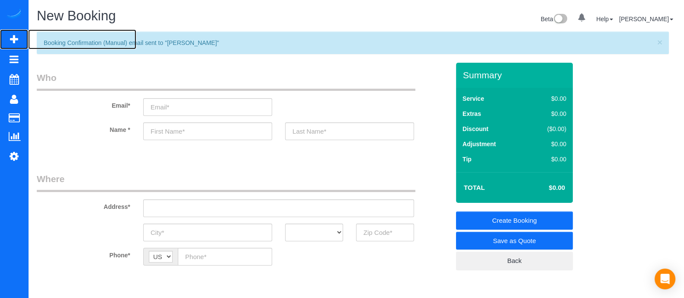
scroll to position [94, 0]
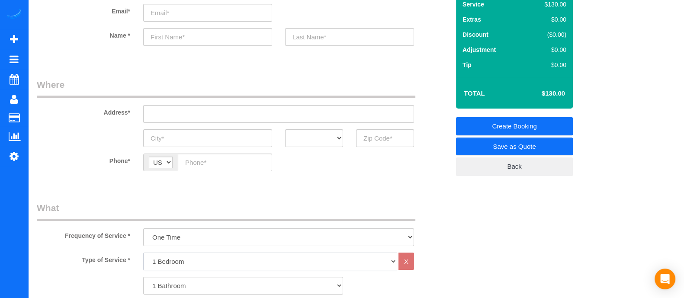
click at [157, 262] on select "1 Bedroom 2 Bedrooms 3 Bedrooms 4 Bedrooms 5 Bedrooms 6 Bedrooms" at bounding box center [270, 262] width 254 height 18
select select "2"
click at [143, 253] on select "1 Bedroom 2 Bedrooms 3 Bedrooms 4 Bedrooms 5 Bedrooms 6 Bedrooms" at bounding box center [270, 262] width 254 height 18
drag, startPoint x: 173, startPoint y: 284, endPoint x: 183, endPoint y: 209, distance: 75.2
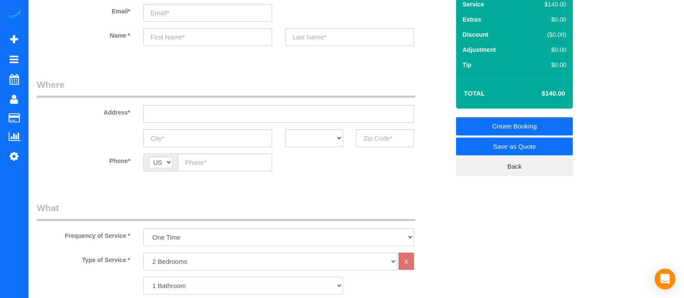
select select "2"
click at [143, 277] on select "1 Bathroom 2 Bathrooms 3 Bathrooms 4 Bathrooms 5 Bathrooms 6 Bathrooms" at bounding box center [243, 286] width 200 height 18
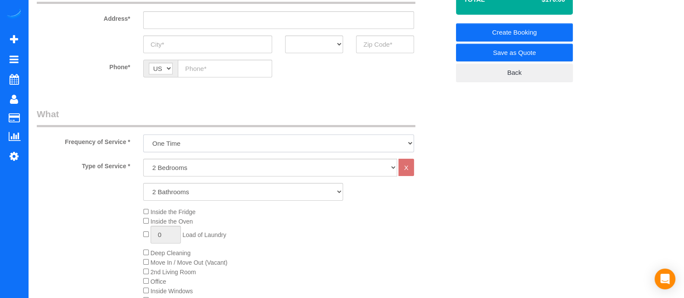
click at [230, 148] on select "One Time Every week (20% Off) - 20.00% (0% for the First Booking) Every 2 weeks…" at bounding box center [278, 144] width 271 height 18
select select "object:1316"
click at [143, 135] on select "One Time Every week (20% Off) - 20.00% (0% for the First Booking) Every 2 weeks…" at bounding box center [278, 144] width 271 height 18
